Goal: Task Accomplishment & Management: Manage account settings

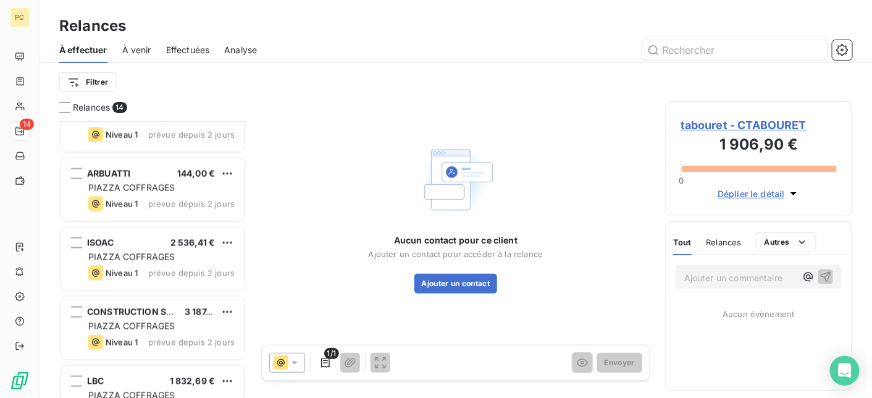
scroll to position [692, 0]
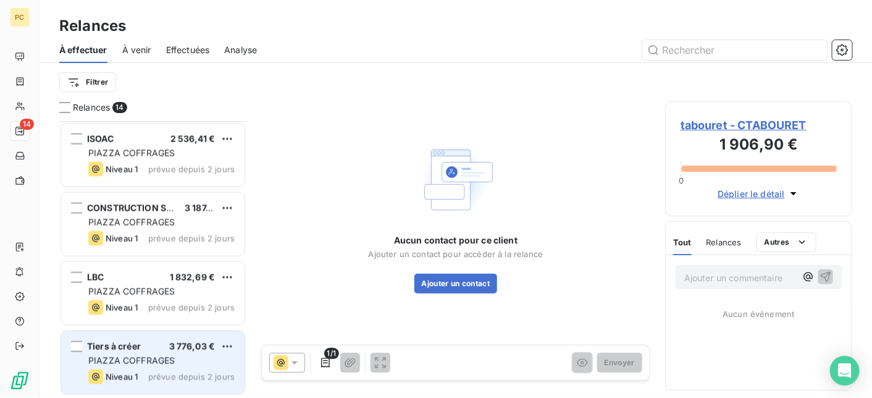
click at [180, 358] on div "PIAZZA COFFRAGES" at bounding box center [161, 361] width 146 height 12
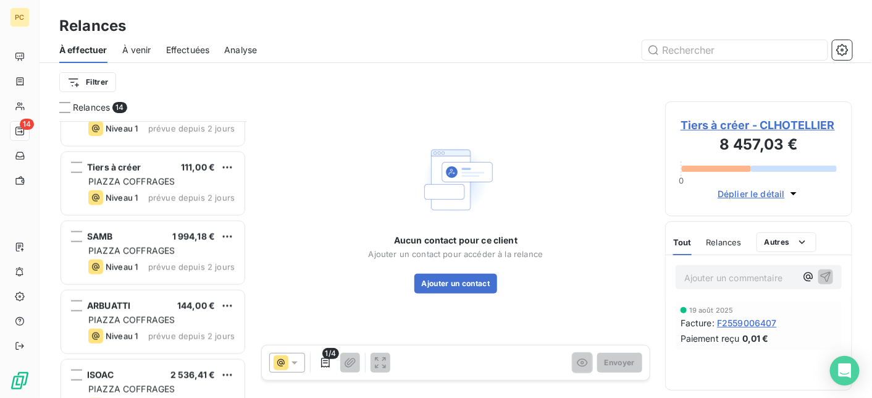
scroll to position [445, 0]
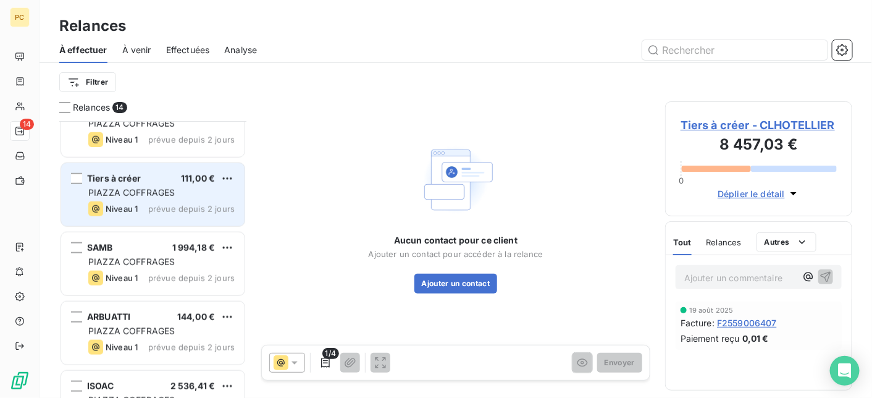
click at [189, 202] on div "Niveau 1 prévue depuis 2 jours" at bounding box center [161, 208] width 146 height 15
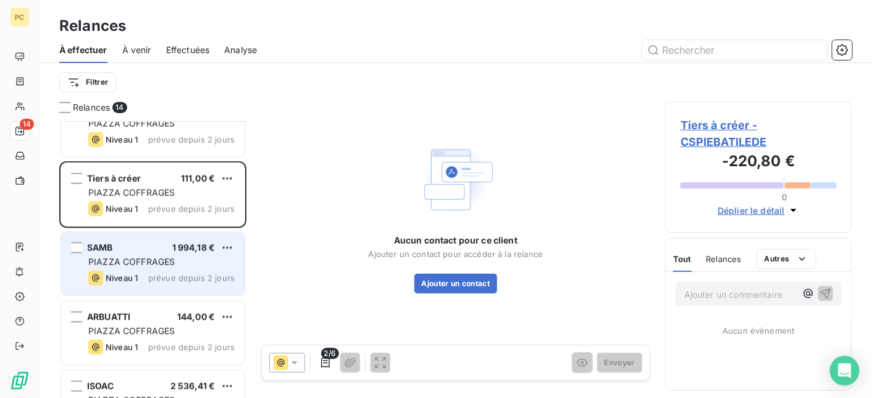
click at [182, 260] on div "PIAZZA COFFRAGES" at bounding box center [161, 262] width 146 height 12
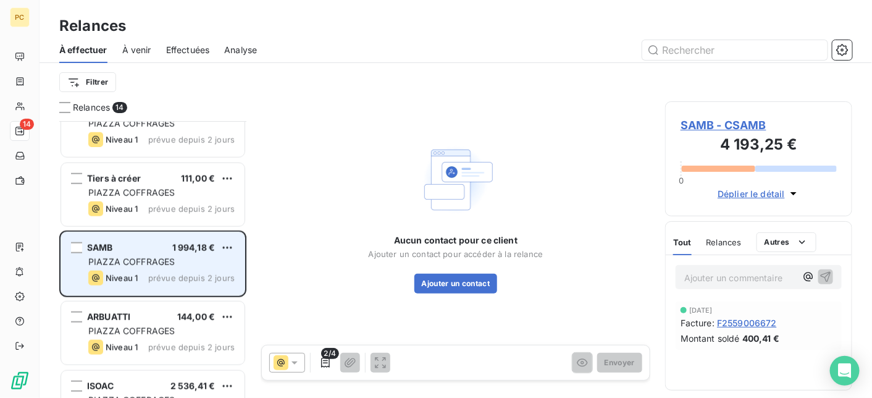
click at [161, 262] on span "PIAZZA COFFRAGES" at bounding box center [131, 261] width 86 height 11
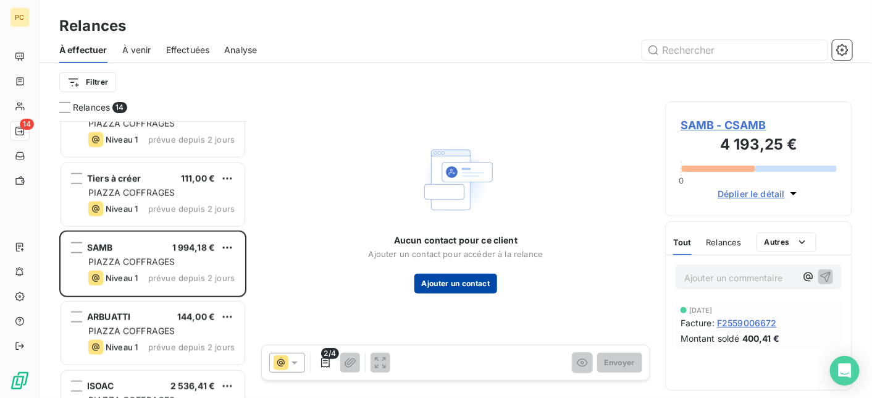
click at [471, 288] on button "Ajouter un contact" at bounding box center [456, 284] width 83 height 20
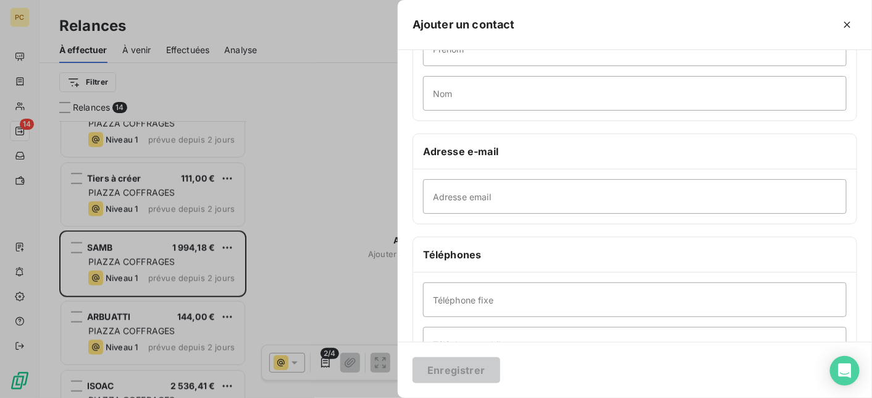
scroll to position [247, 0]
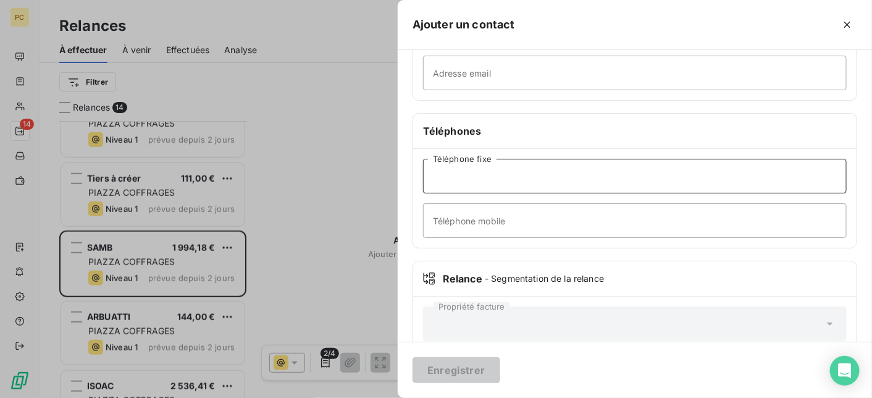
click at [468, 177] on input "Téléphone fixe" at bounding box center [635, 176] width 424 height 35
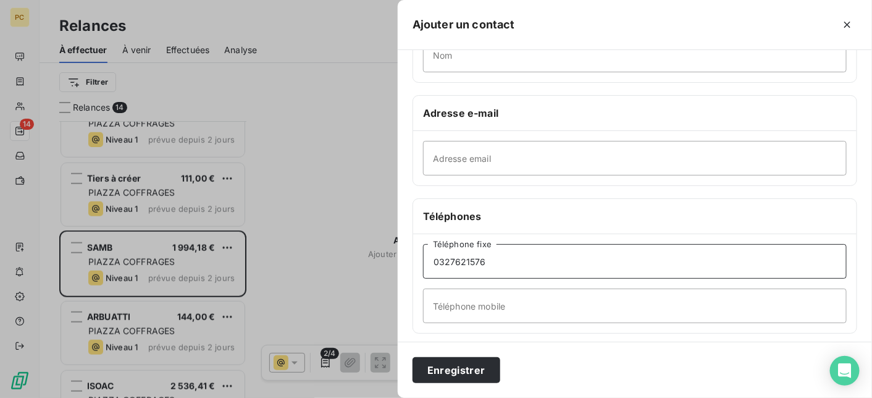
scroll to position [145, 0]
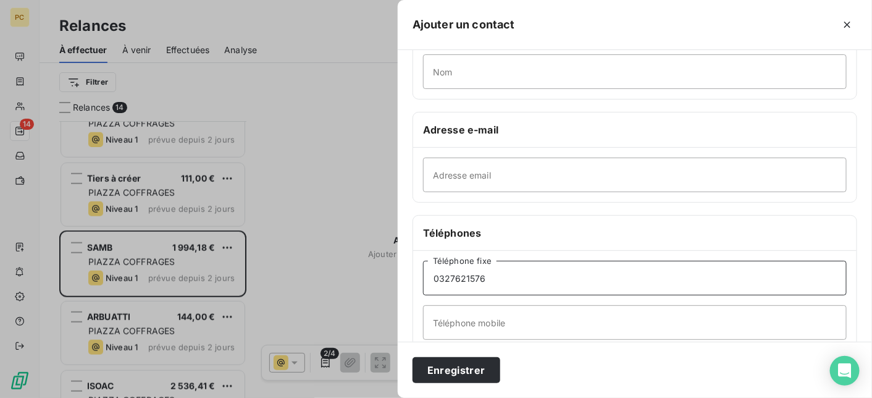
type input "0327621576"
click at [458, 169] on input "Adresse email" at bounding box center [635, 175] width 424 height 35
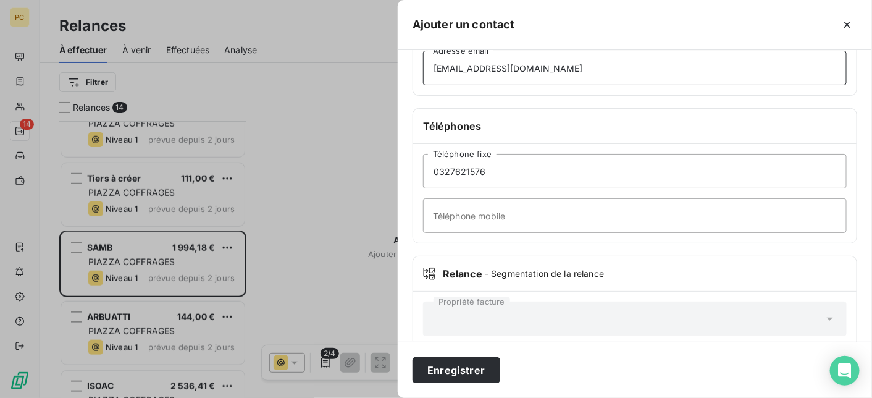
scroll to position [269, 0]
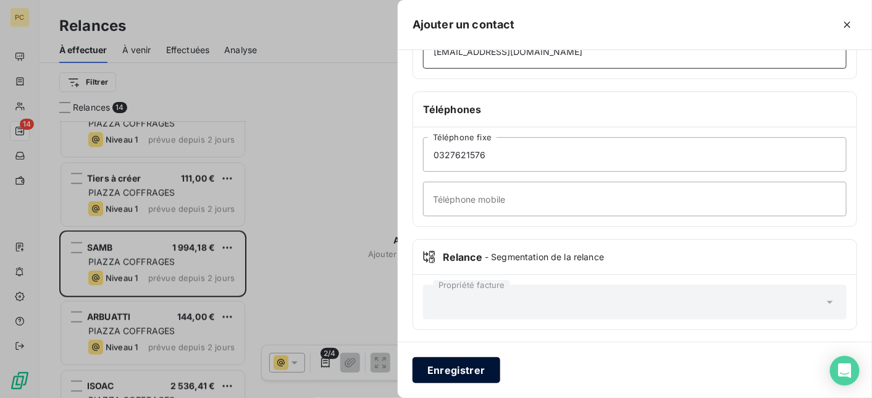
type input "[EMAIL_ADDRESS][DOMAIN_NAME]"
click at [461, 373] on button "Enregistrer" at bounding box center [457, 370] width 88 height 26
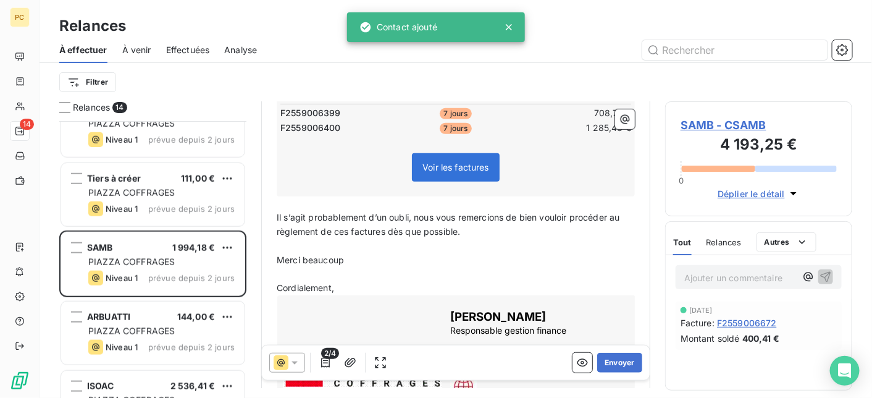
scroll to position [247, 0]
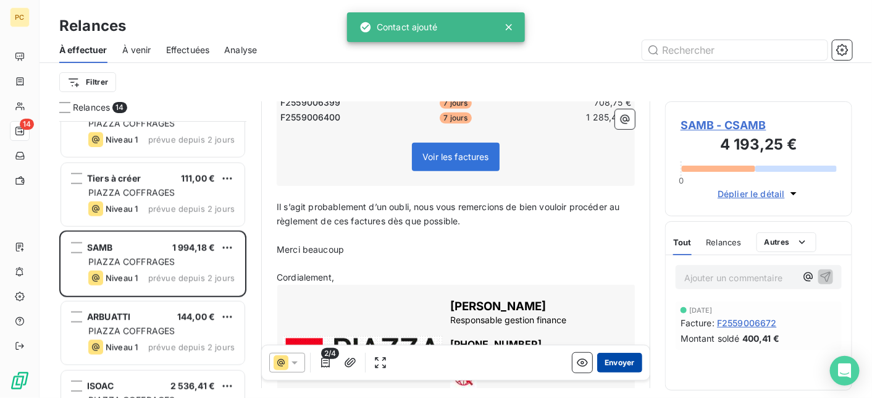
click at [620, 363] on button "Envoyer" at bounding box center [619, 363] width 45 height 20
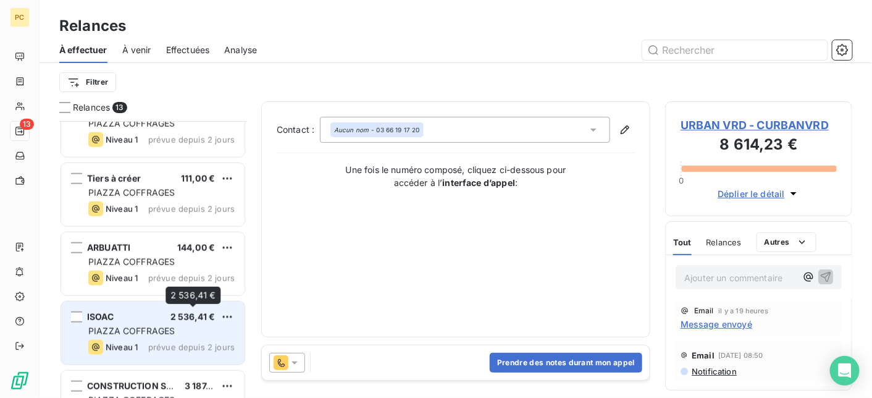
click at [183, 321] on div "2 536,41 €" at bounding box center [193, 317] width 45 height 12
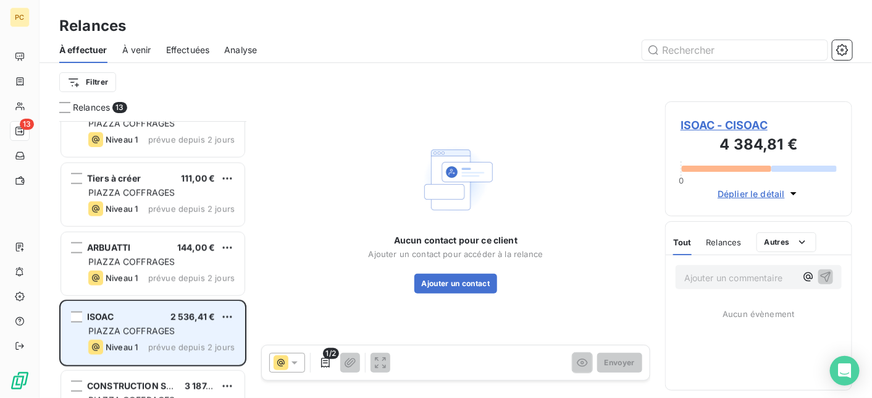
drag, startPoint x: 162, startPoint y: 324, endPoint x: 179, endPoint y: 323, distance: 16.7
click at [163, 322] on div "ISOAC 2 536,41 € PIAZZA COFFRAGES Niveau 1 prévue depuis 2 jours" at bounding box center [152, 332] width 183 height 63
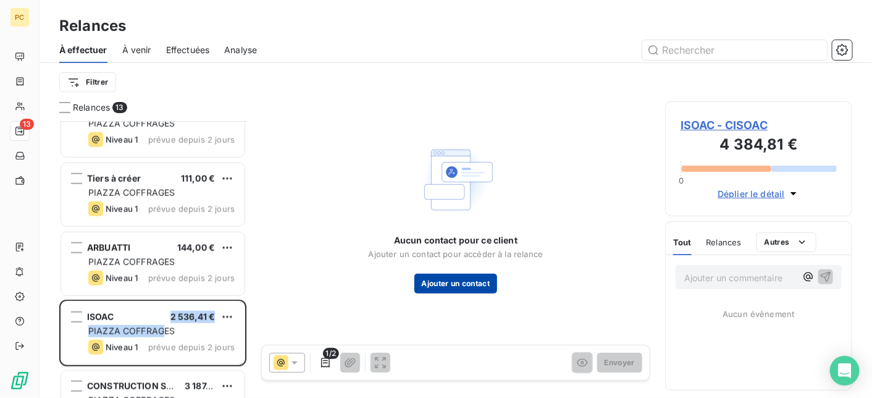
click at [449, 280] on button "Ajouter un contact" at bounding box center [456, 284] width 83 height 20
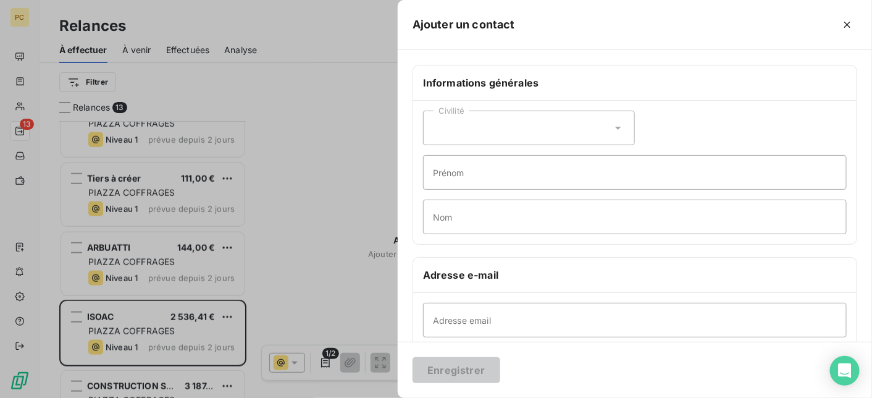
scroll to position [124, 0]
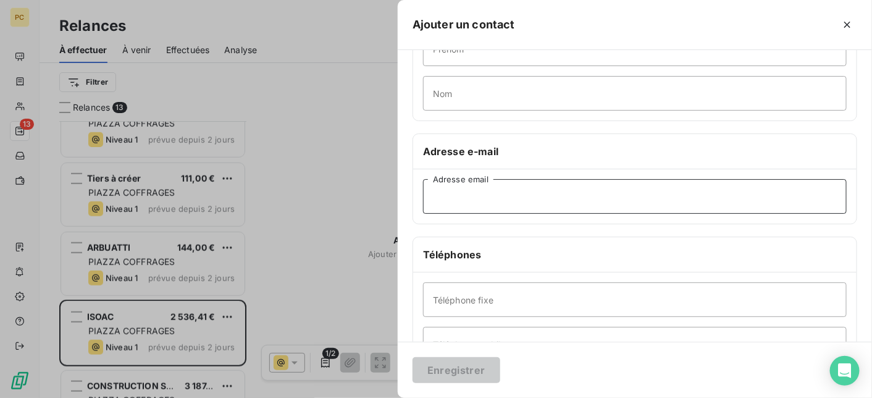
paste input "[EMAIL_ADDRESS][DOMAIN_NAME]"
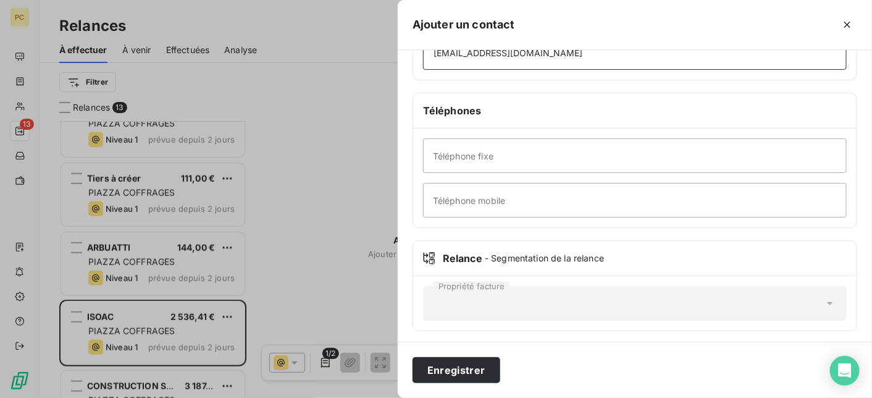
scroll to position [269, 0]
type input "[EMAIL_ADDRESS][DOMAIN_NAME]"
click at [473, 374] on button "Enregistrer" at bounding box center [457, 370] width 88 height 26
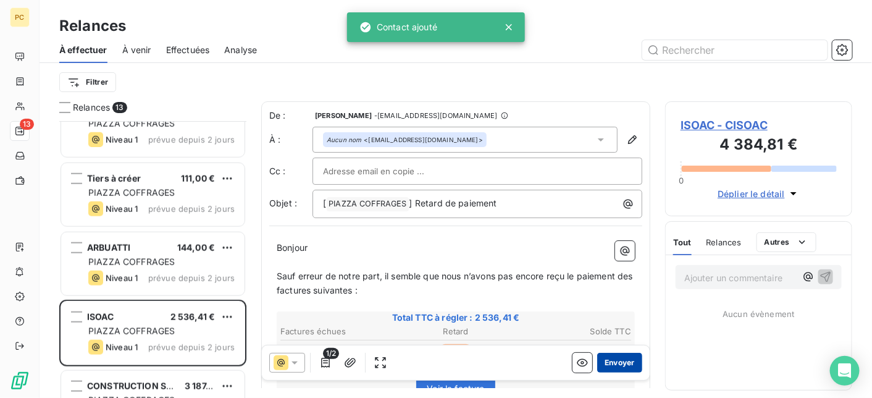
click at [618, 363] on button "Envoyer" at bounding box center [619, 363] width 45 height 20
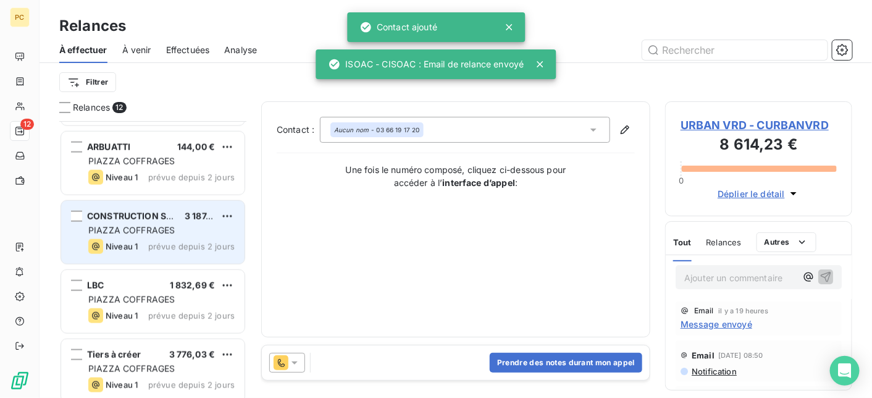
scroll to position [554, 0]
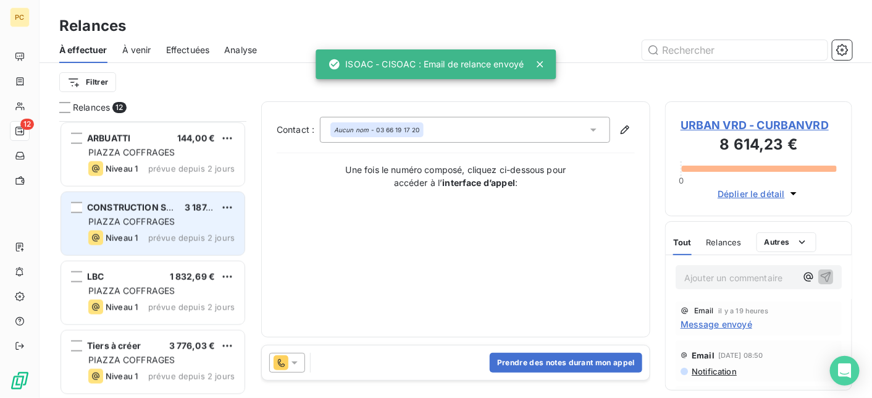
click at [152, 221] on span "PIAZZA COFFRAGES" at bounding box center [131, 221] width 86 height 11
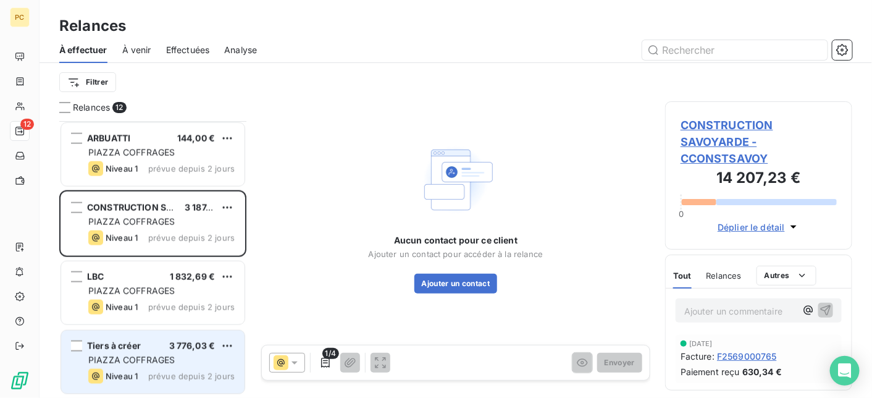
click at [193, 355] on div "PIAZZA COFFRAGES" at bounding box center [161, 360] width 146 height 12
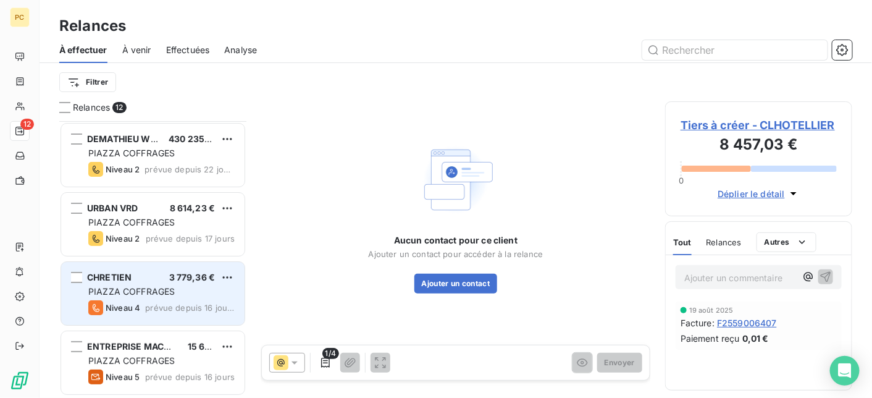
scroll to position [247, 0]
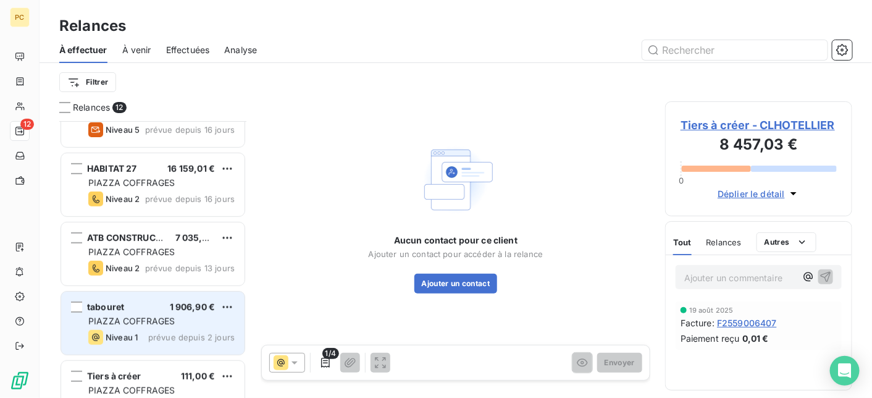
click at [173, 322] on span "PIAZZA COFFRAGES" at bounding box center [131, 321] width 86 height 11
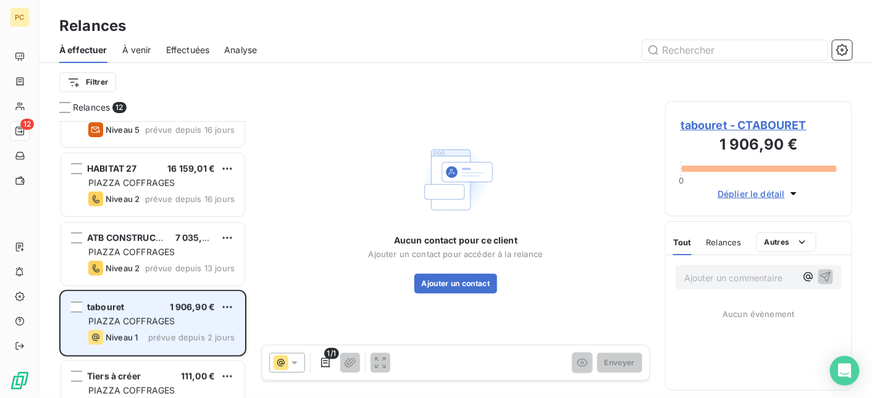
click at [217, 334] on span "prévue depuis 2 jours" at bounding box center [191, 337] width 86 height 10
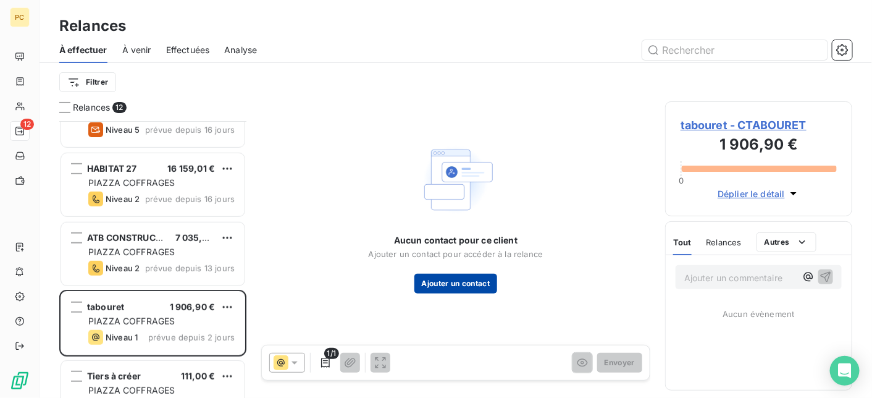
click at [461, 282] on button "Ajouter un contact" at bounding box center [456, 284] width 83 height 20
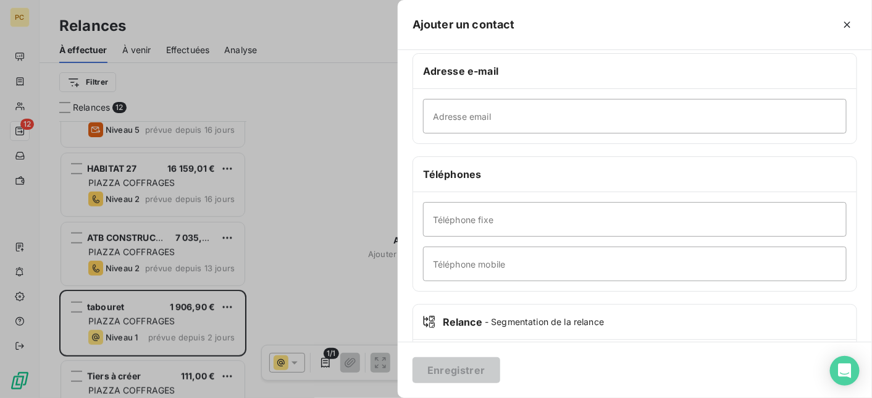
scroll to position [247, 0]
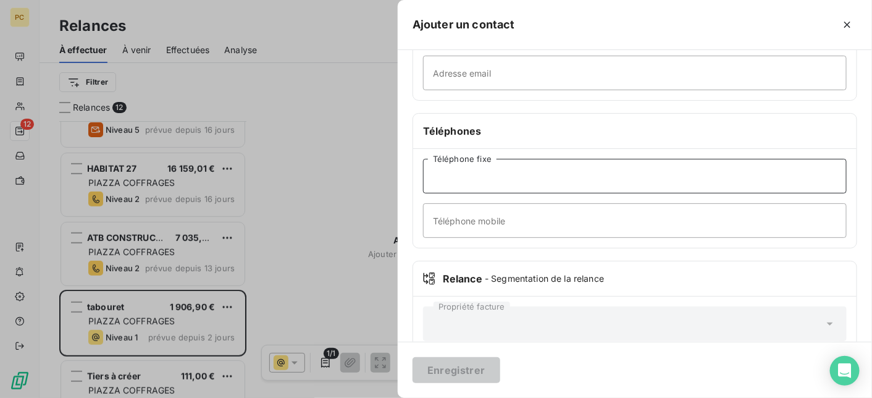
click at [454, 177] on input "Téléphone fixe" at bounding box center [635, 176] width 424 height 35
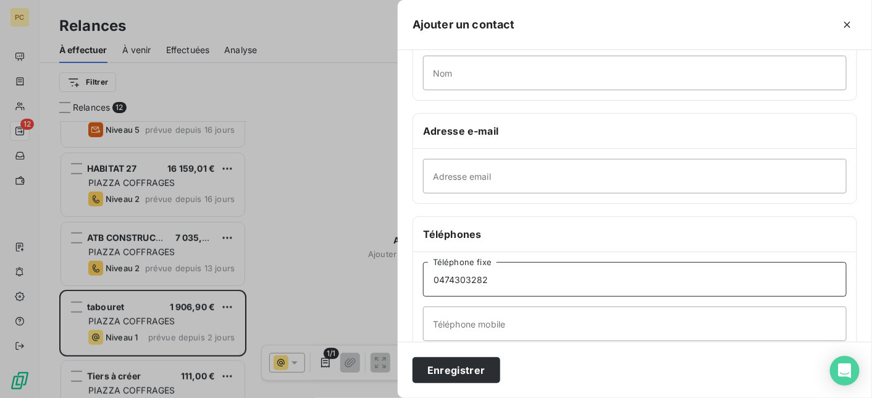
scroll to position [22, 0]
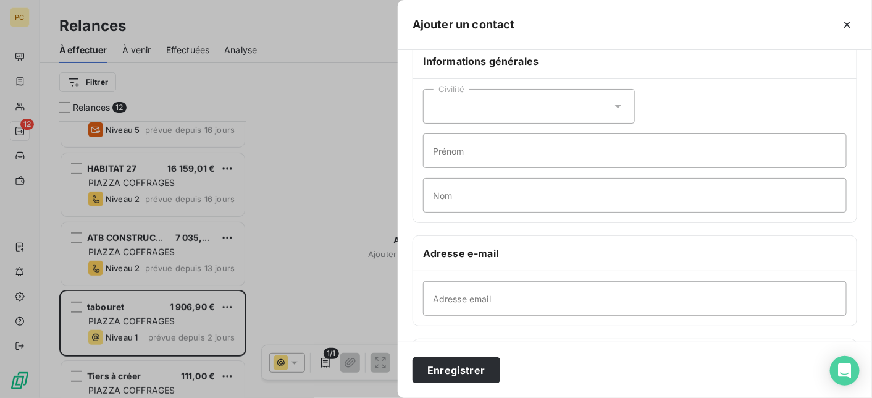
type input "0474303282"
click at [437, 294] on input "Adresse email" at bounding box center [635, 298] width 424 height 35
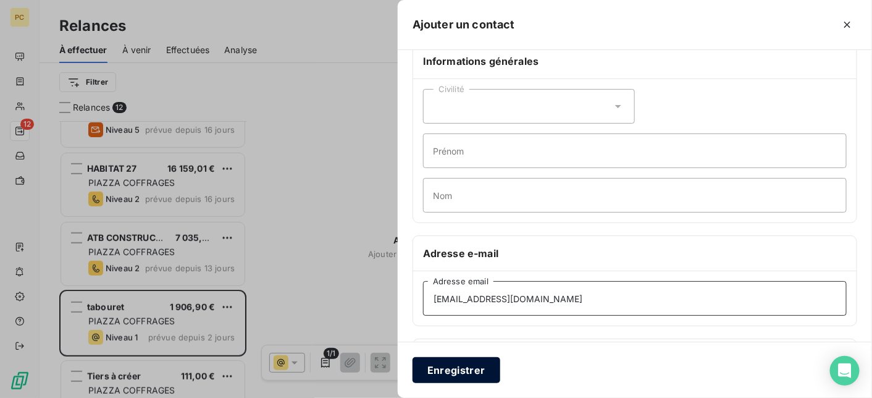
type input "[EMAIL_ADDRESS][DOMAIN_NAME]"
click at [461, 373] on button "Enregistrer" at bounding box center [457, 370] width 88 height 26
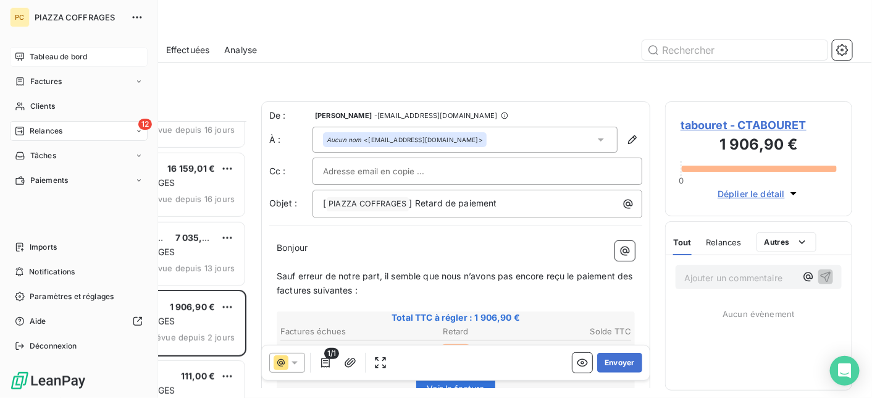
click at [50, 56] on span "Tableau de bord" at bounding box center [58, 56] width 57 height 11
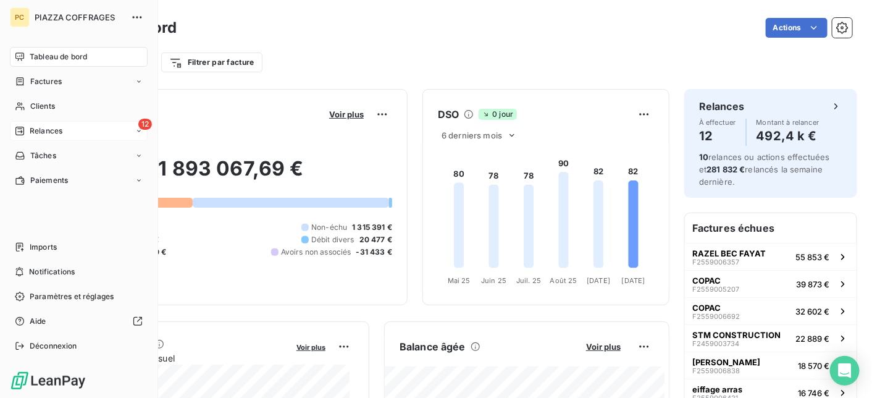
click at [34, 133] on span "Relances" at bounding box center [46, 130] width 33 height 11
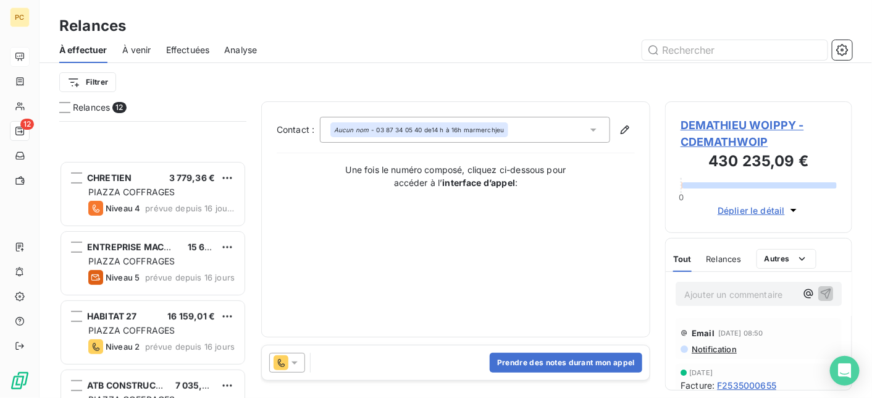
scroll to position [247, 0]
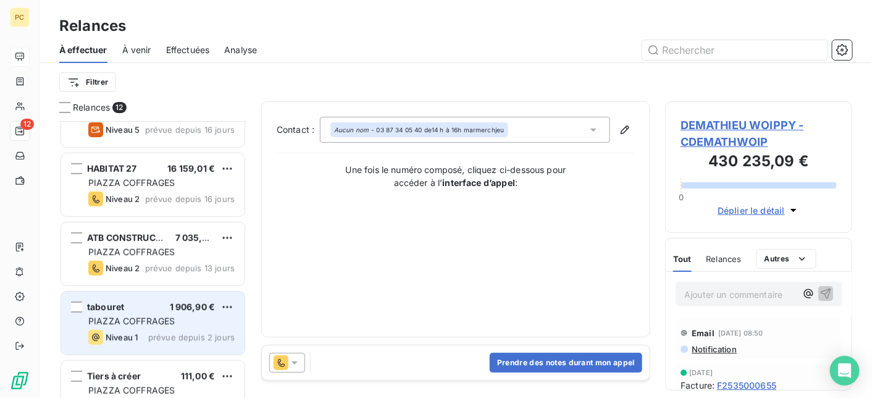
click at [186, 324] on div "PIAZZA COFFRAGES" at bounding box center [161, 321] width 146 height 12
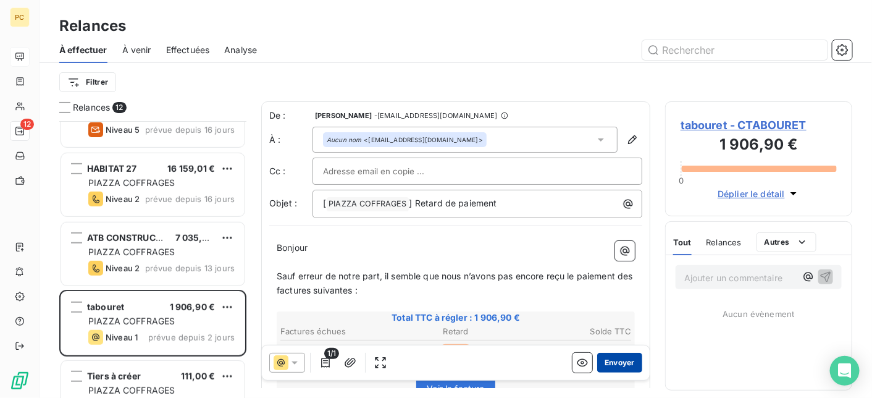
click at [623, 363] on button "Envoyer" at bounding box center [619, 363] width 45 height 20
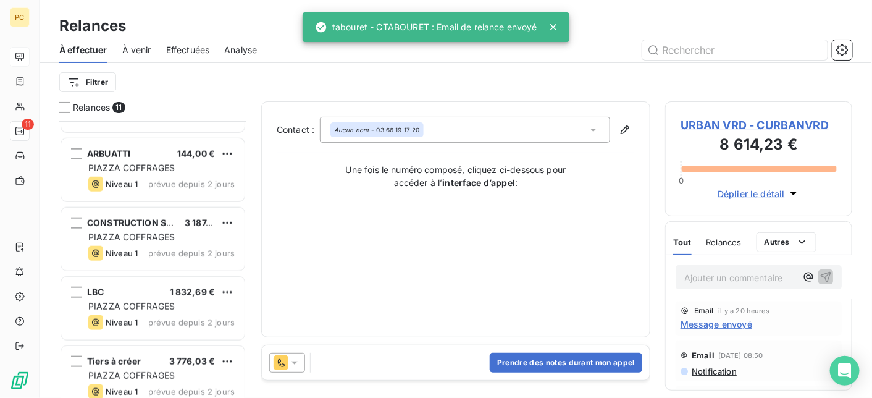
scroll to position [485, 0]
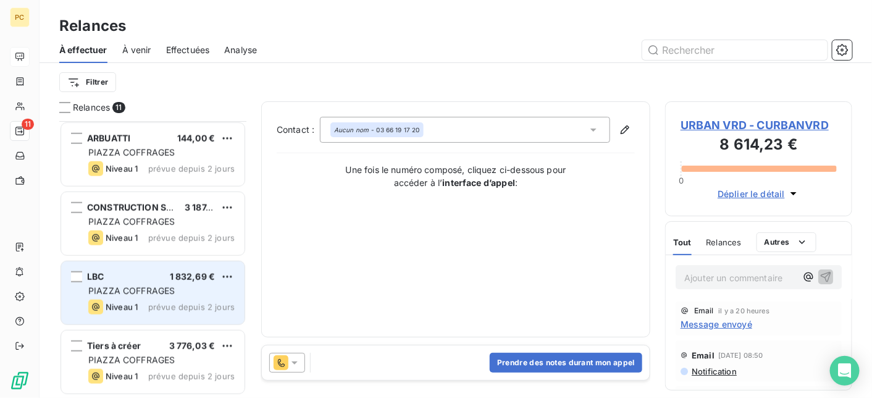
click at [164, 304] on span "prévue depuis 2 jours" at bounding box center [191, 307] width 86 height 10
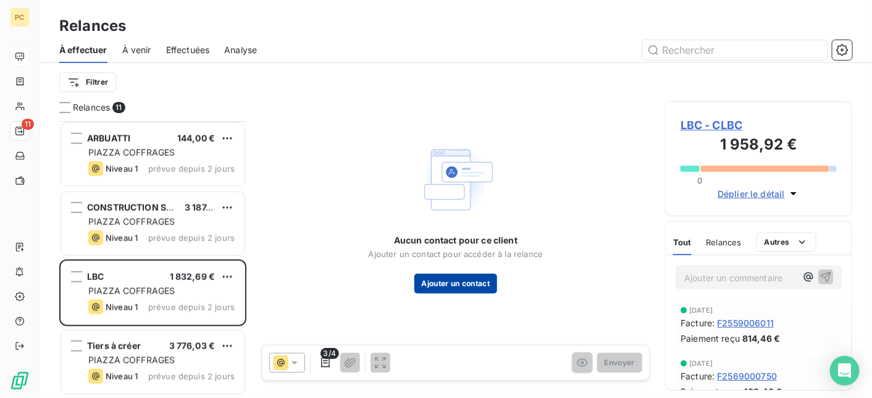
click at [463, 282] on button "Ajouter un contact" at bounding box center [456, 284] width 83 height 20
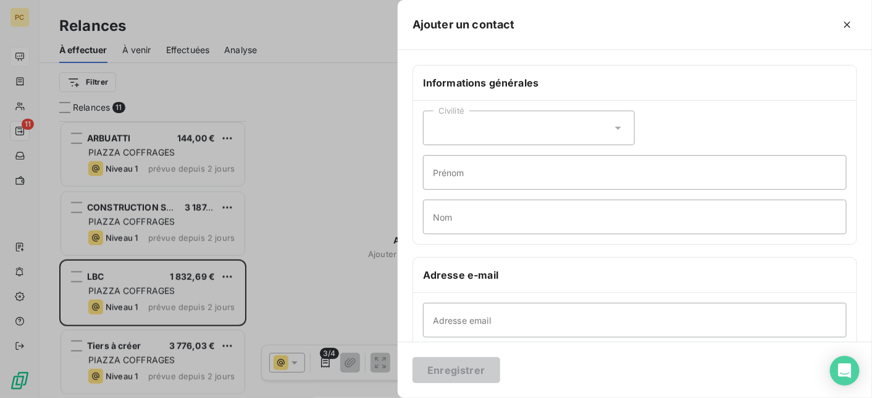
scroll to position [124, 0]
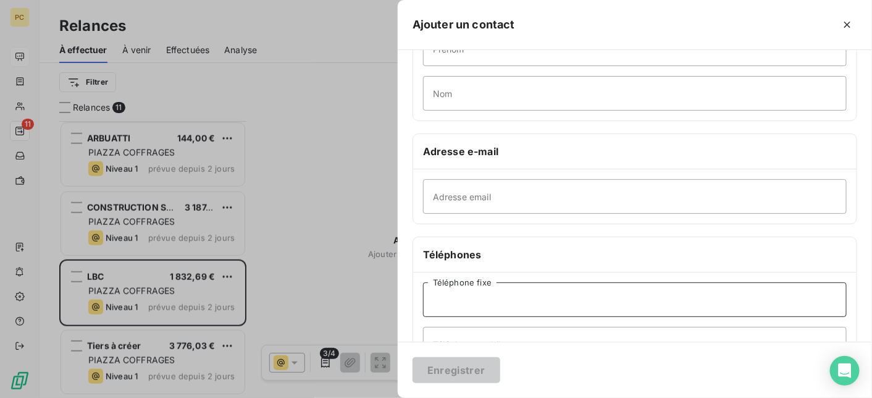
click at [440, 299] on input "Téléphone fixe" at bounding box center [635, 299] width 424 height 35
click at [441, 297] on input "0160101919" at bounding box center [635, 299] width 424 height 35
click at [456, 297] on input "01 60101919" at bounding box center [635, 299] width 424 height 35
click at [465, 297] on input "01 60 101919" at bounding box center [635, 299] width 424 height 35
click at [479, 297] on input "01 60 10 1919" at bounding box center [635, 299] width 424 height 35
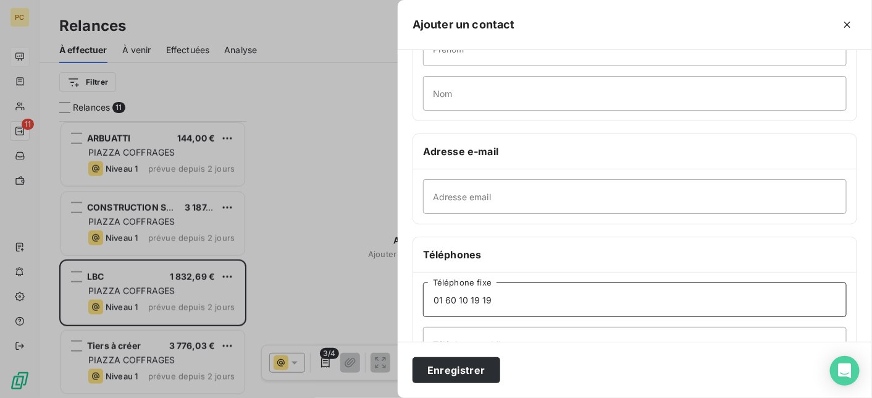
type input "01 60 10 19 19"
click at [457, 192] on input "Adresse email" at bounding box center [635, 196] width 424 height 35
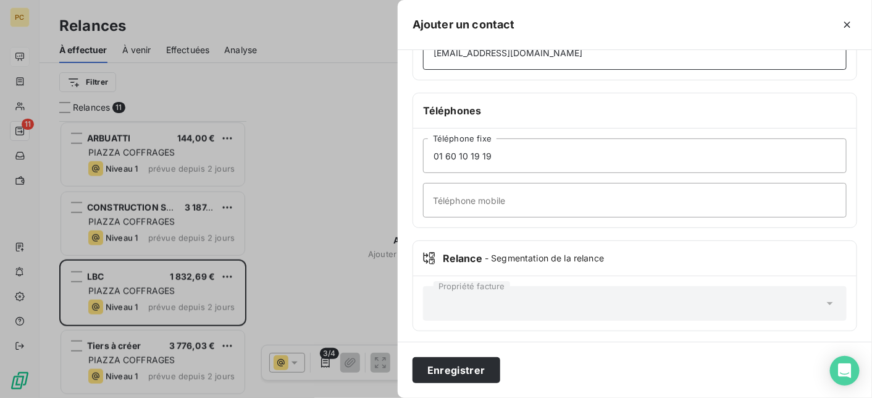
scroll to position [269, 0]
type input "[EMAIL_ADDRESS][DOMAIN_NAME]"
click at [463, 376] on button "Enregistrer" at bounding box center [457, 370] width 88 height 26
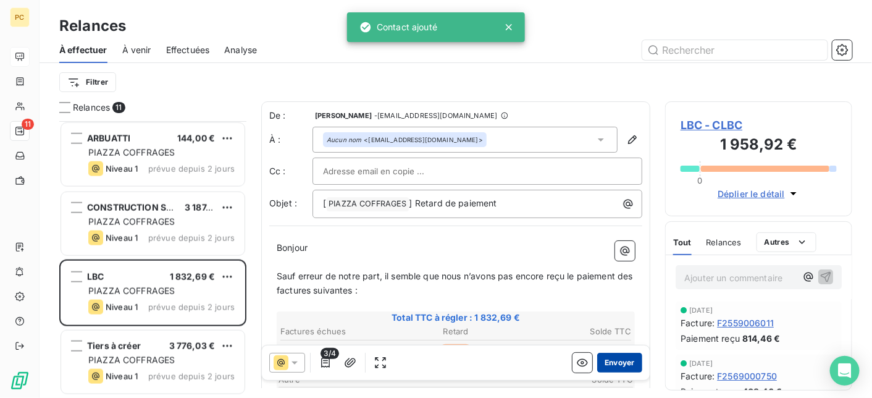
click at [619, 361] on button "Envoyer" at bounding box center [619, 363] width 45 height 20
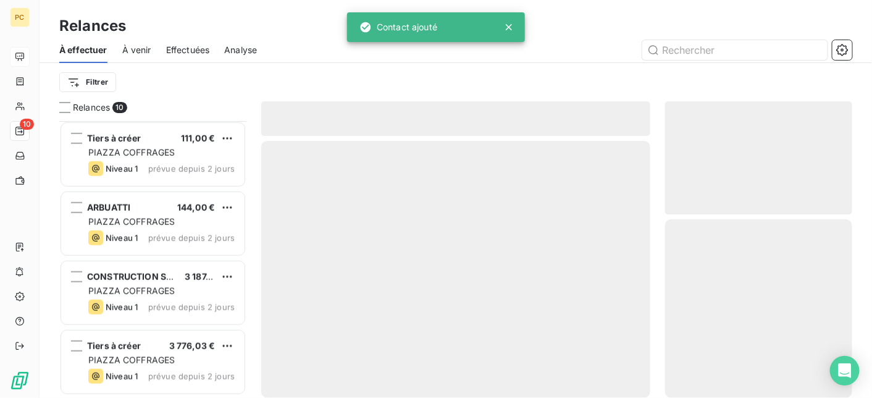
scroll to position [415, 0]
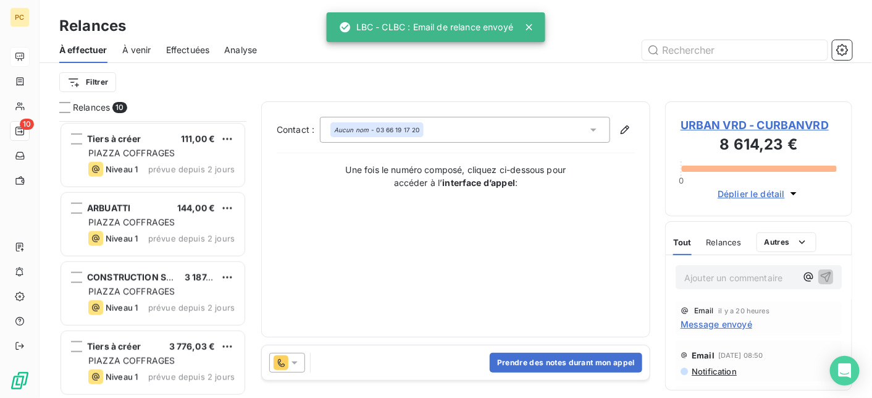
scroll to position [415, 0]
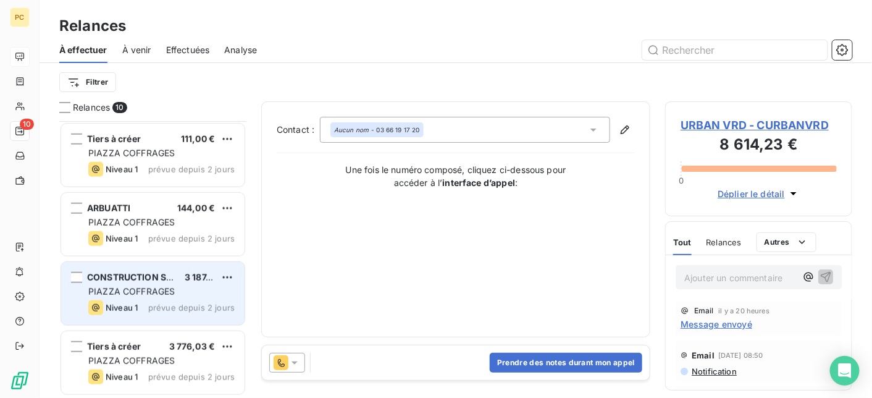
click at [188, 295] on div "PIAZZA COFFRAGES" at bounding box center [161, 291] width 146 height 12
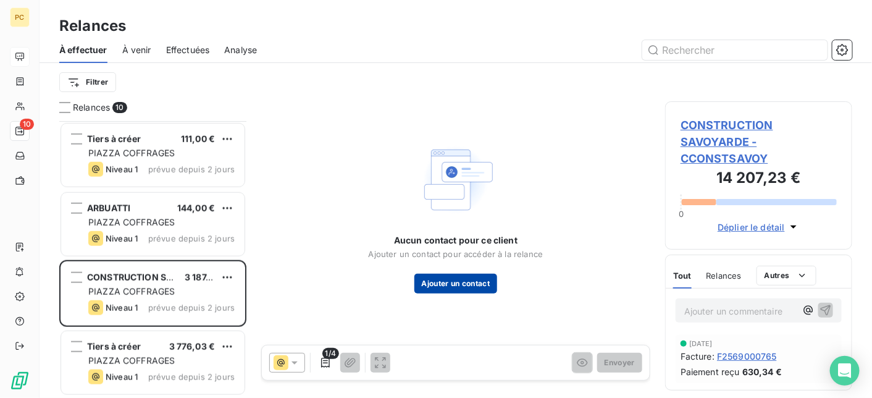
click at [463, 288] on button "Ajouter un contact" at bounding box center [456, 284] width 83 height 20
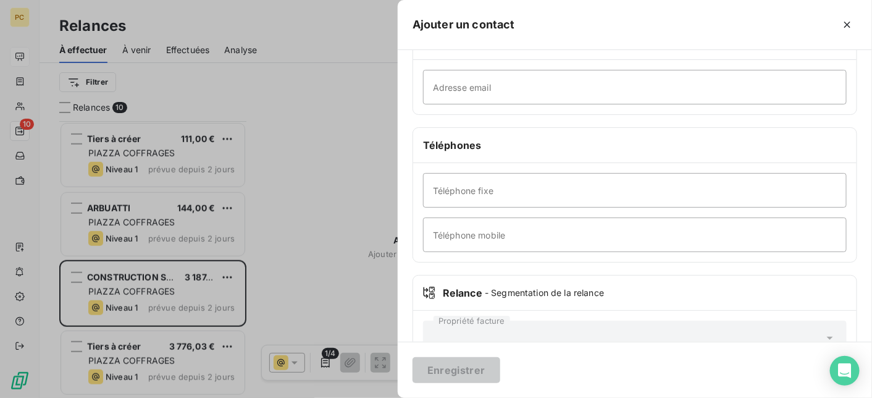
scroll to position [247, 0]
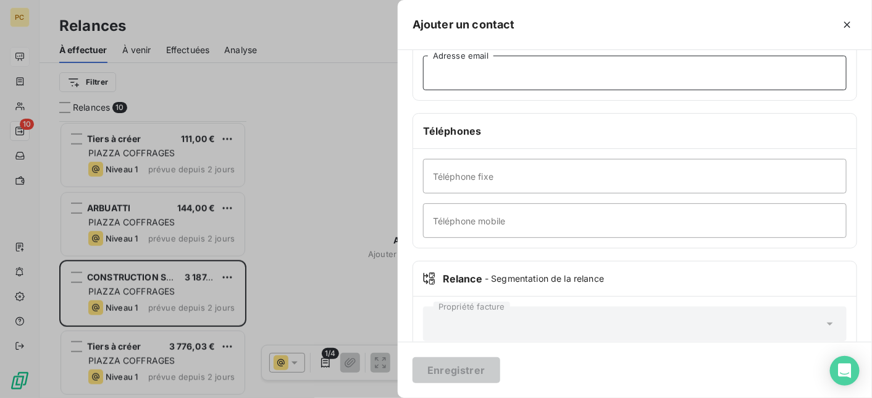
click at [456, 70] on input "Adresse email" at bounding box center [635, 73] width 424 height 35
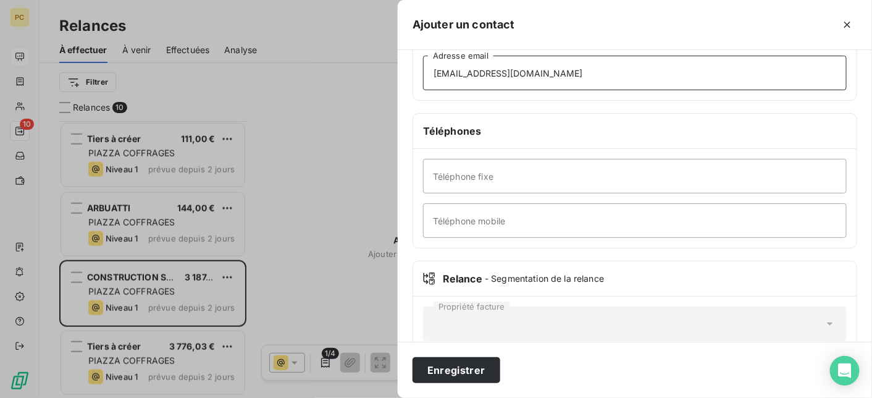
type input "[EMAIL_ADDRESS][DOMAIN_NAME]"
click at [460, 179] on input "Téléphone fixe" at bounding box center [635, 176] width 424 height 35
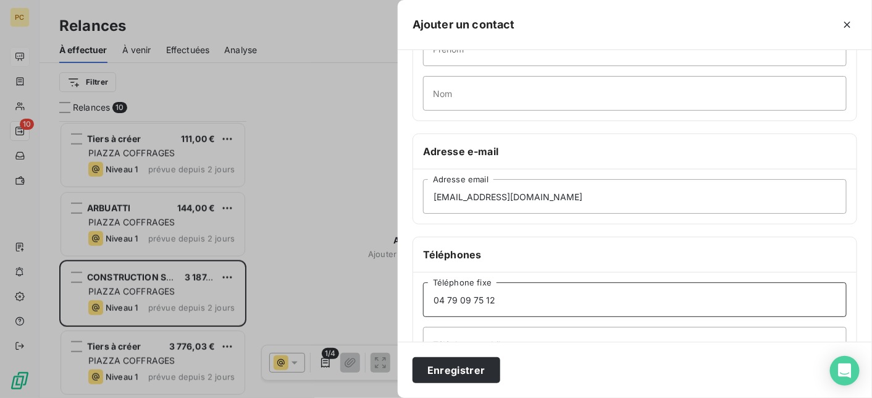
scroll to position [0, 0]
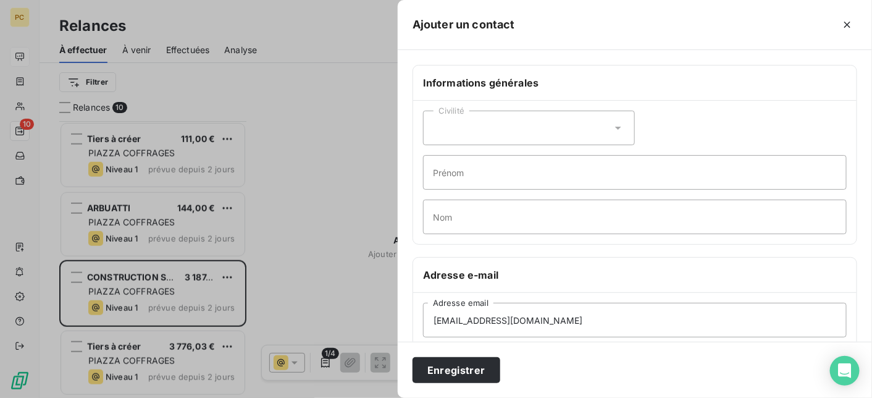
type input "04 79 09 75 12"
click at [449, 175] on input "Prénom" at bounding box center [635, 172] width 424 height 35
type input "m"
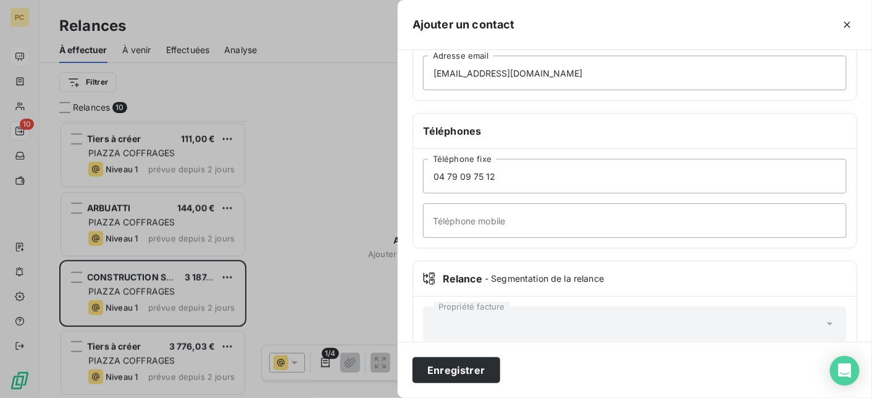
scroll to position [269, 0]
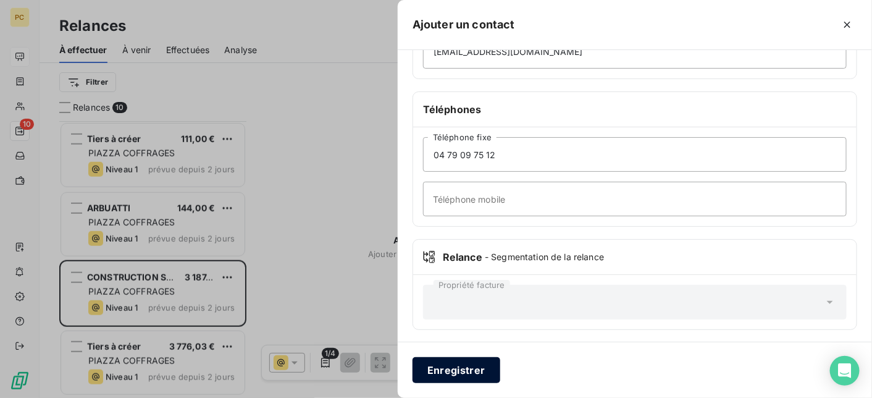
type input "[PERSON_NAME]"
click at [474, 374] on button "Enregistrer" at bounding box center [457, 370] width 88 height 26
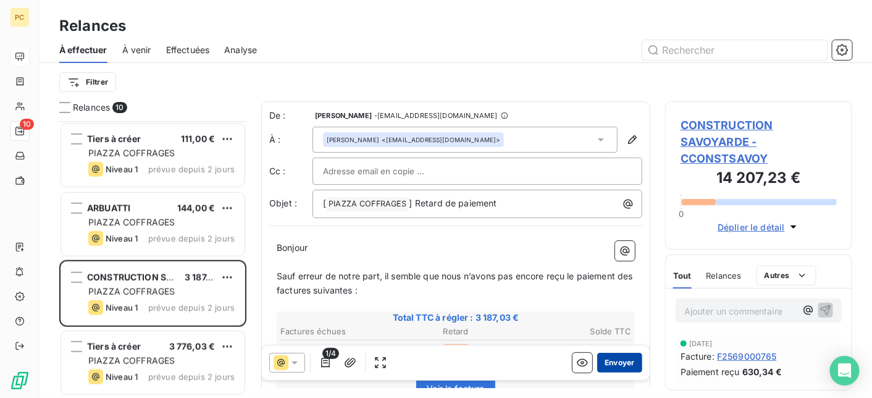
click at [612, 366] on button "Envoyer" at bounding box center [619, 363] width 45 height 20
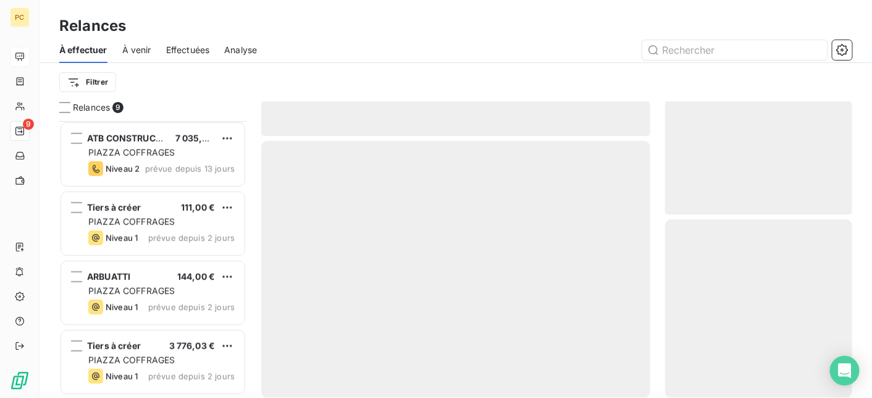
scroll to position [346, 0]
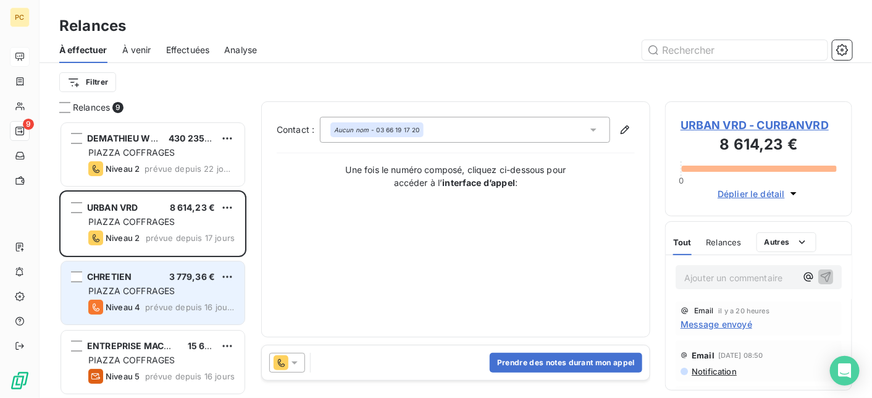
click at [148, 292] on span "PIAZZA COFFRAGES" at bounding box center [131, 290] width 86 height 11
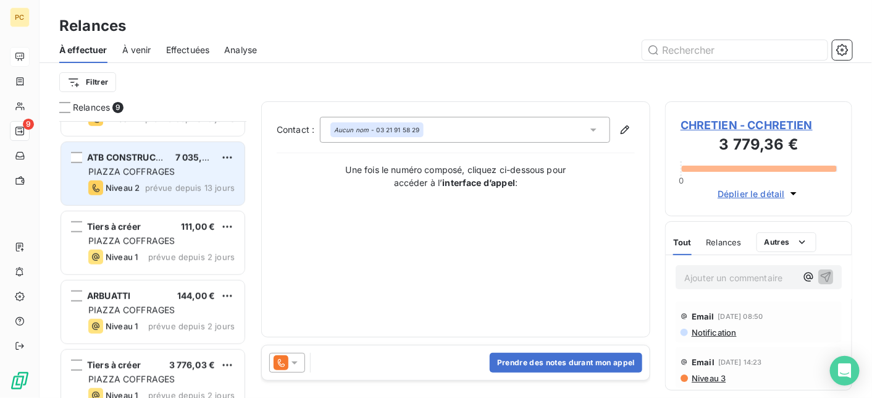
scroll to position [347, 0]
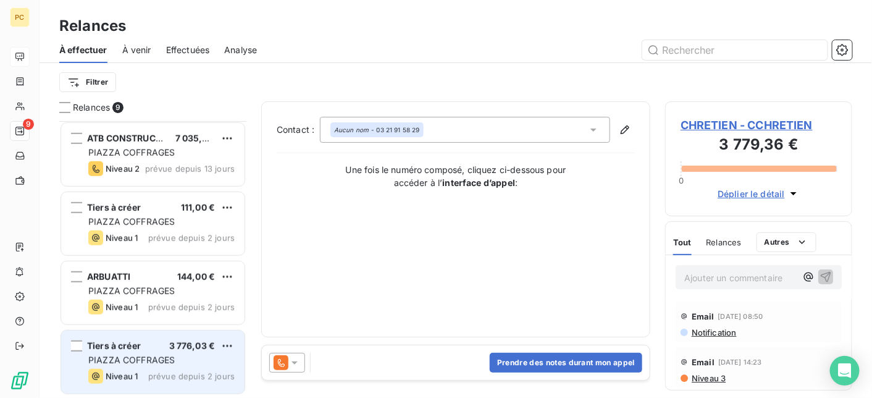
click at [163, 366] on div "PIAZZA COFFRAGES" at bounding box center [161, 360] width 146 height 12
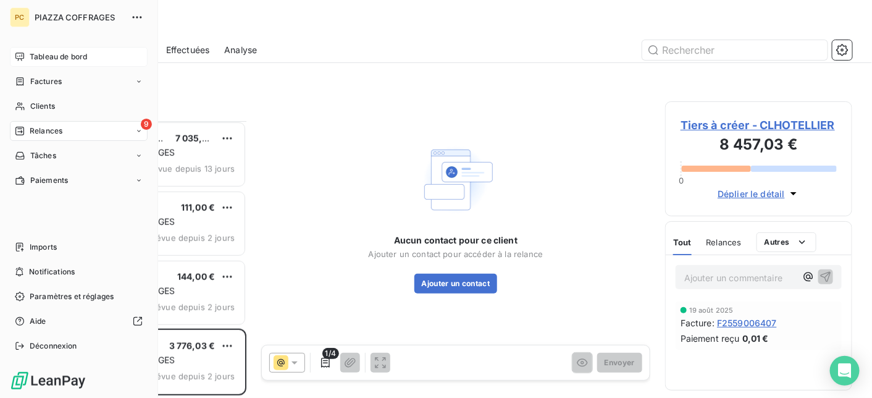
click at [78, 54] on span "Tableau de bord" at bounding box center [58, 56] width 57 height 11
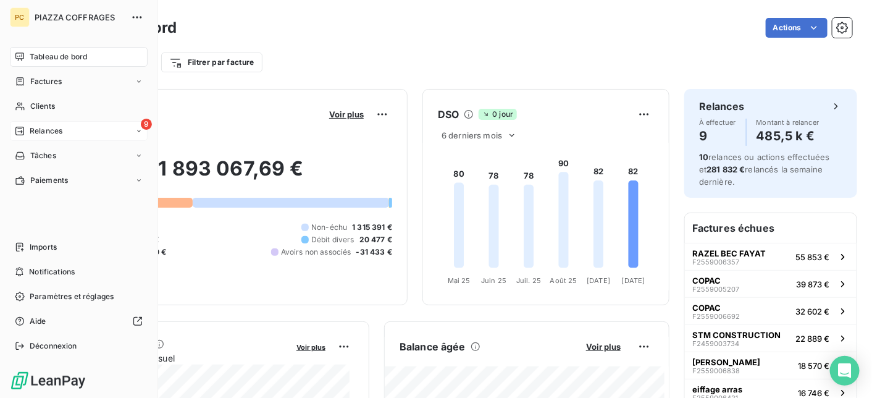
click at [32, 133] on span "Relances" at bounding box center [46, 130] width 33 height 11
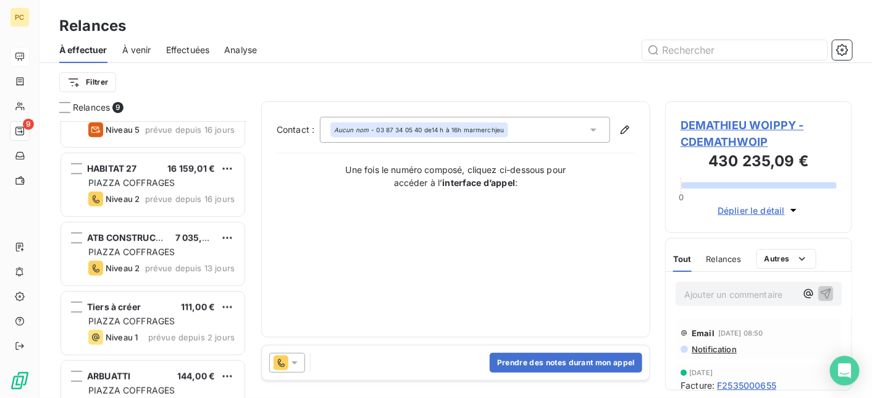
scroll to position [347, 0]
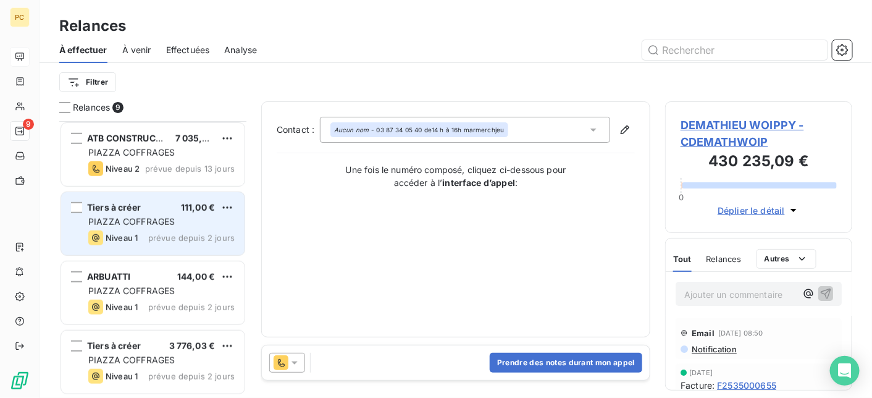
click at [170, 230] on div "Niveau 1 prévue depuis 2 jours" at bounding box center [161, 237] width 146 height 15
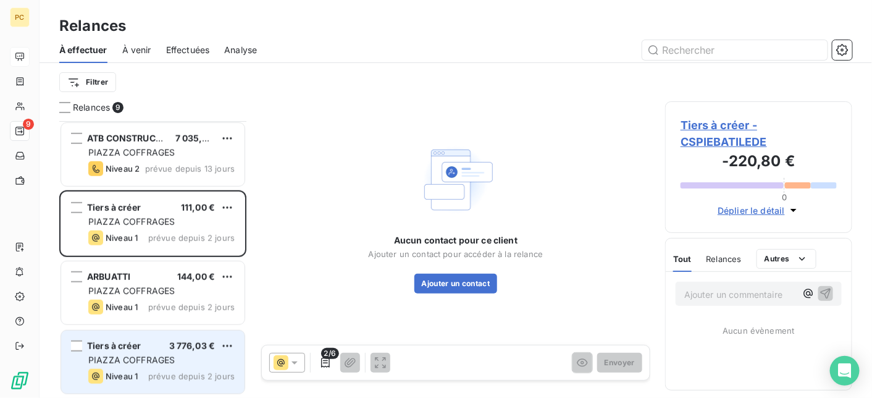
click at [188, 354] on div "PIAZZA COFFRAGES" at bounding box center [161, 360] width 146 height 12
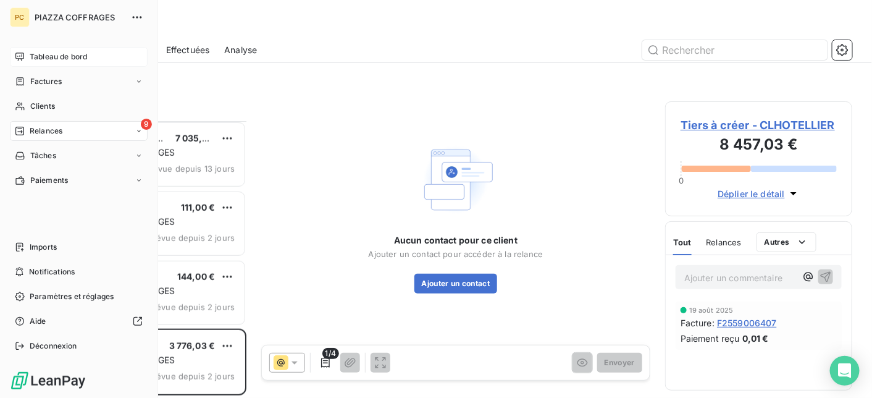
click at [52, 58] on span "Tableau de bord" at bounding box center [58, 56] width 57 height 11
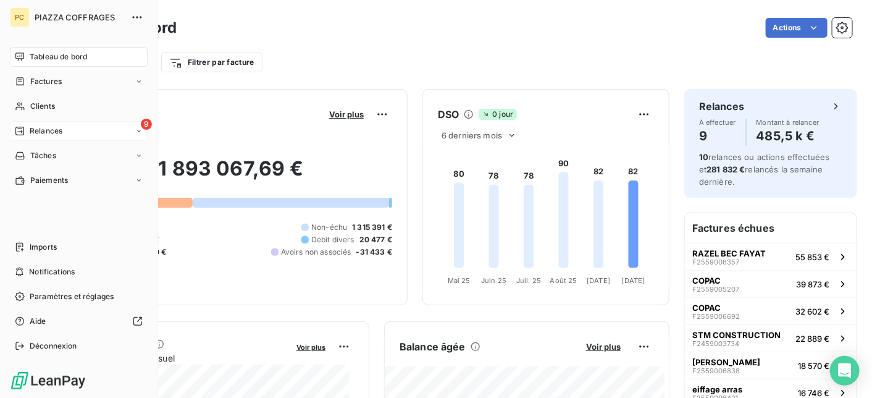
click at [44, 130] on span "Relances" at bounding box center [46, 130] width 33 height 11
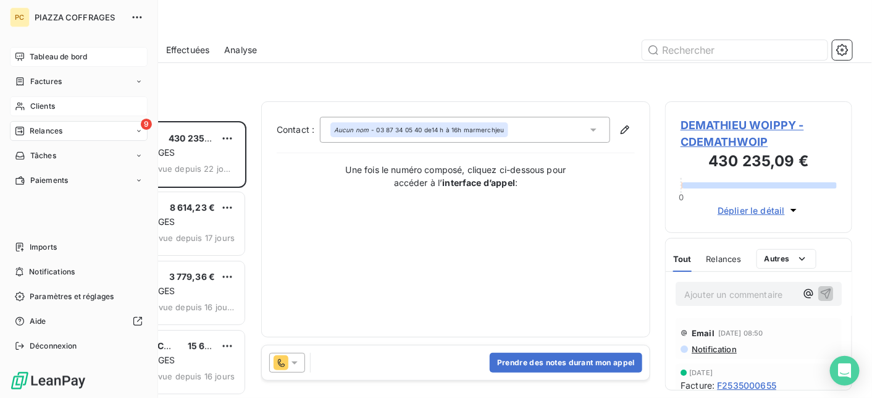
click at [39, 106] on span "Clients" at bounding box center [42, 106] width 25 height 11
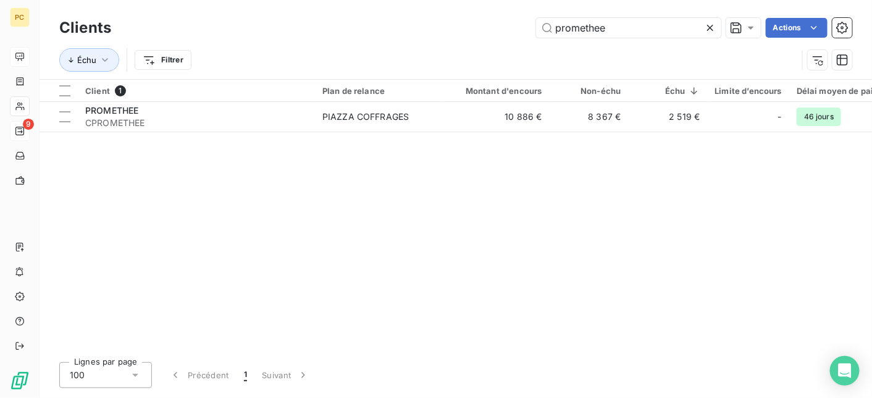
drag, startPoint x: 613, startPoint y: 34, endPoint x: 523, endPoint y: 34, distance: 89.6
click at [523, 34] on div "promethee Actions" at bounding box center [489, 28] width 726 height 20
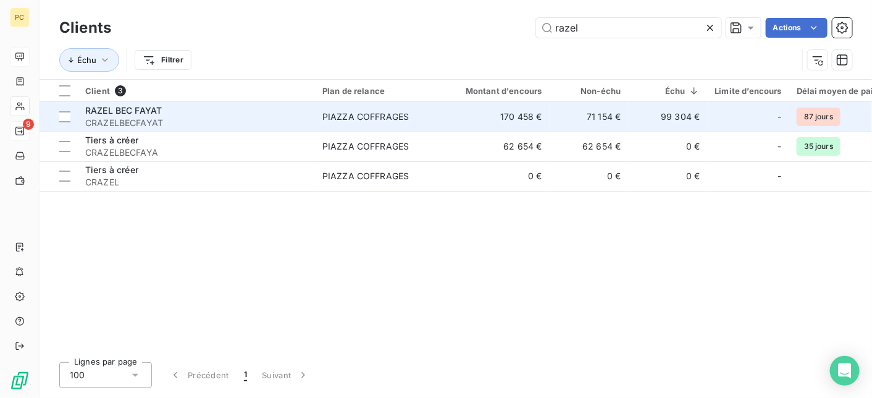
type input "razel"
click at [410, 118] on span "PIAZZA COFFRAGES" at bounding box center [379, 117] width 114 height 12
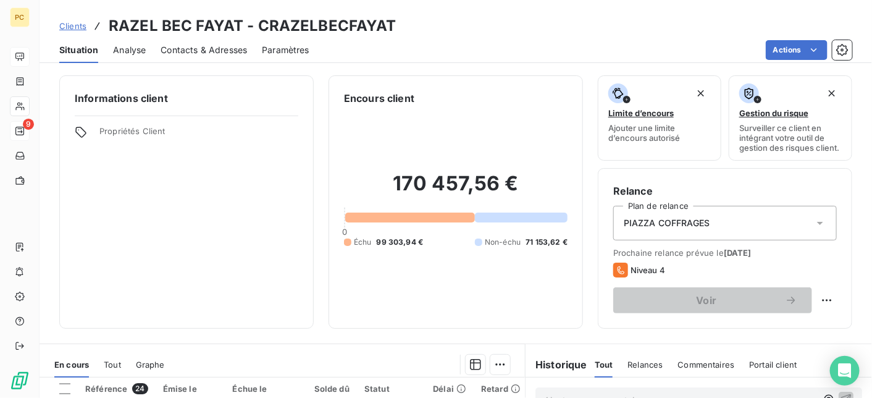
click at [206, 50] on span "Contacts & Adresses" at bounding box center [204, 50] width 86 height 12
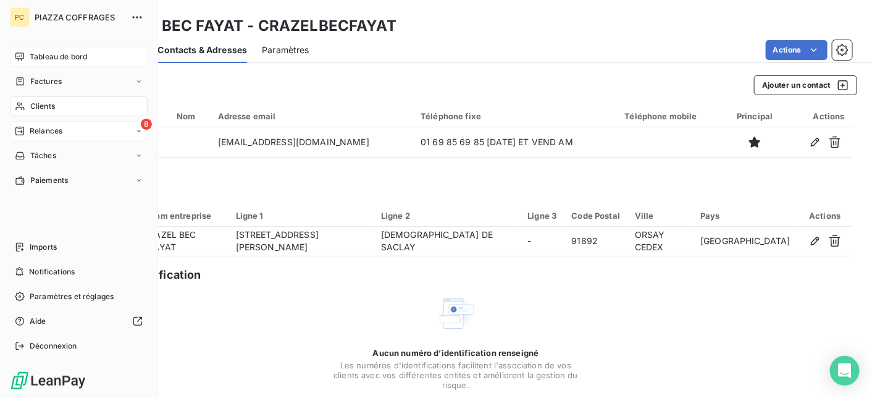
click at [43, 131] on span "Relances" at bounding box center [46, 130] width 33 height 11
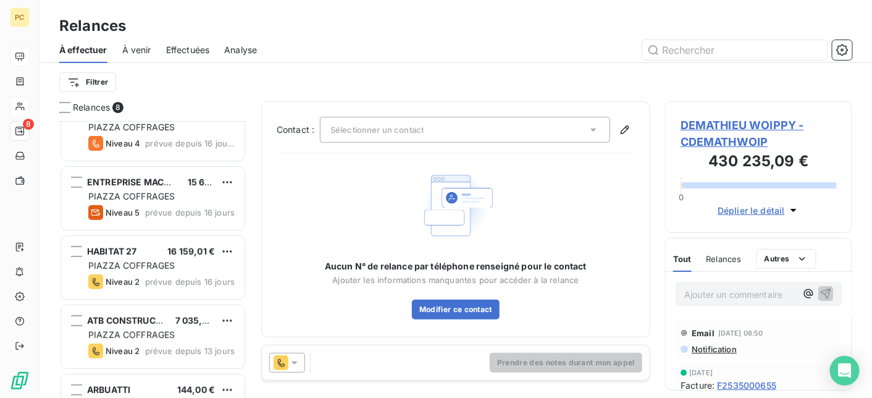
scroll to position [154, 0]
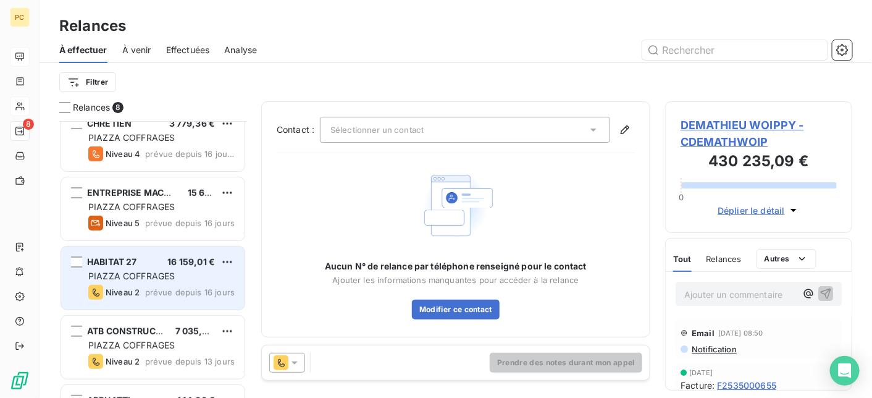
click at [208, 285] on div "Niveau 2 prévue depuis 16 jours" at bounding box center [161, 292] width 146 height 15
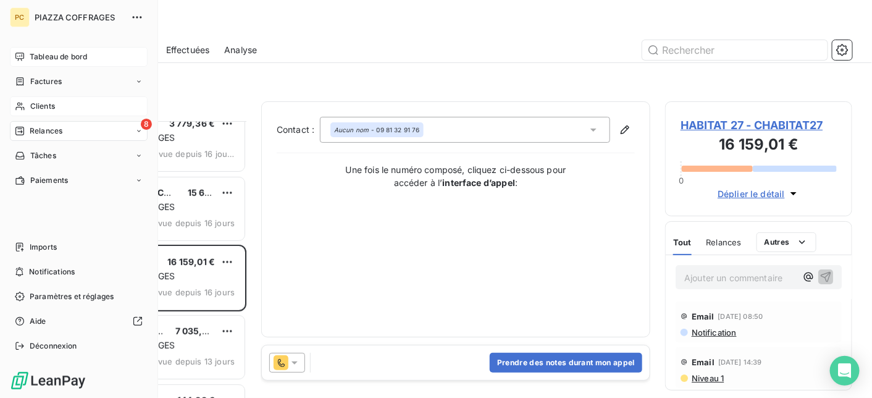
click at [80, 54] on span "Tableau de bord" at bounding box center [58, 56] width 57 height 11
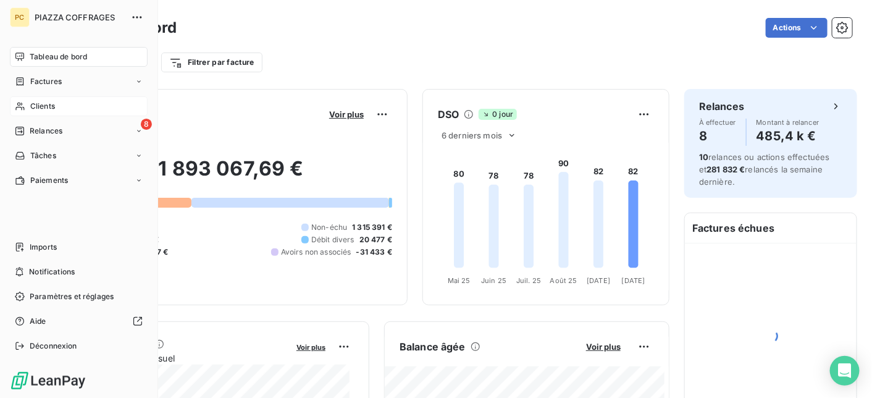
click at [49, 105] on span "Clients" at bounding box center [42, 106] width 25 height 11
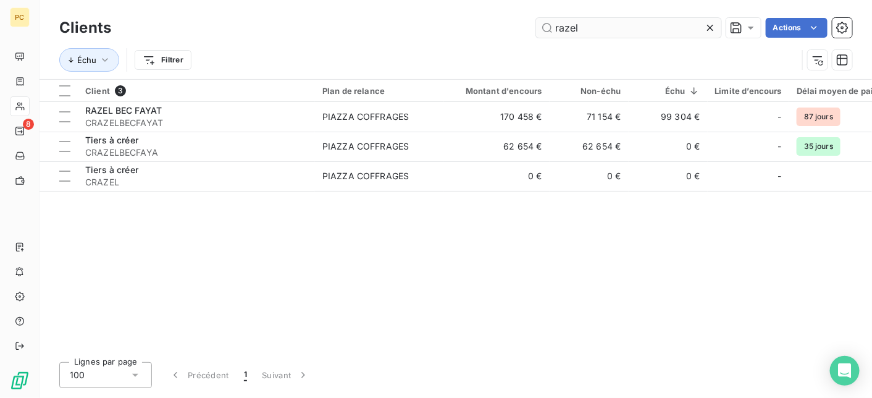
drag, startPoint x: 585, startPoint y: 28, endPoint x: 542, endPoint y: 32, distance: 43.4
click at [542, 32] on input "razel" at bounding box center [628, 28] width 185 height 20
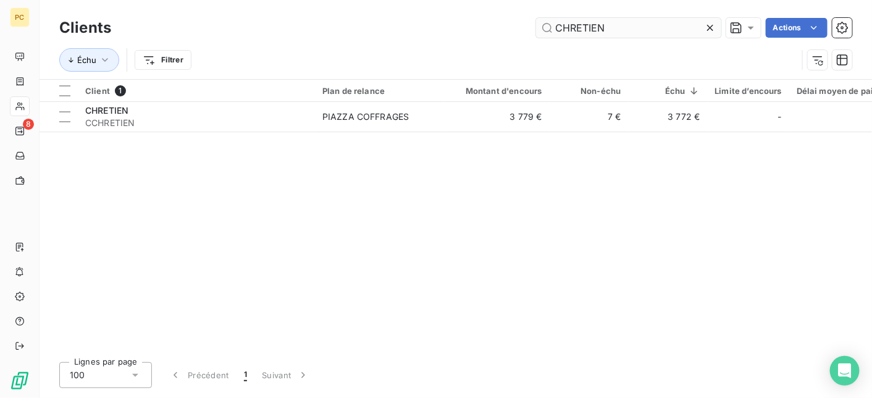
type input "CHRETIEN"
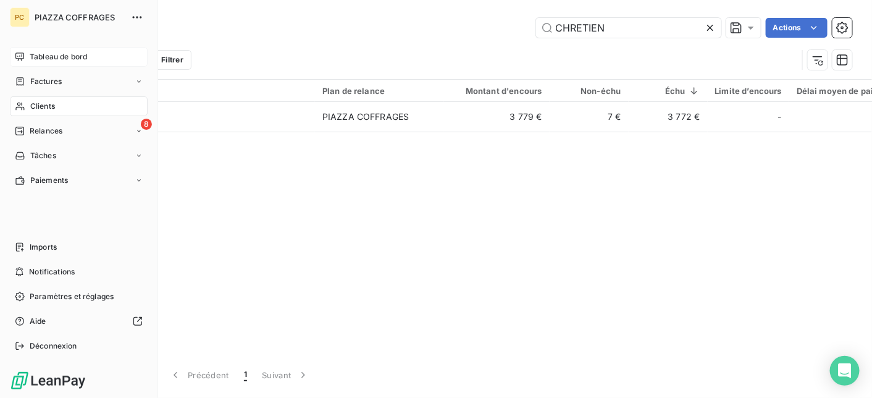
click at [52, 56] on span "Tableau de bord" at bounding box center [58, 56] width 57 height 11
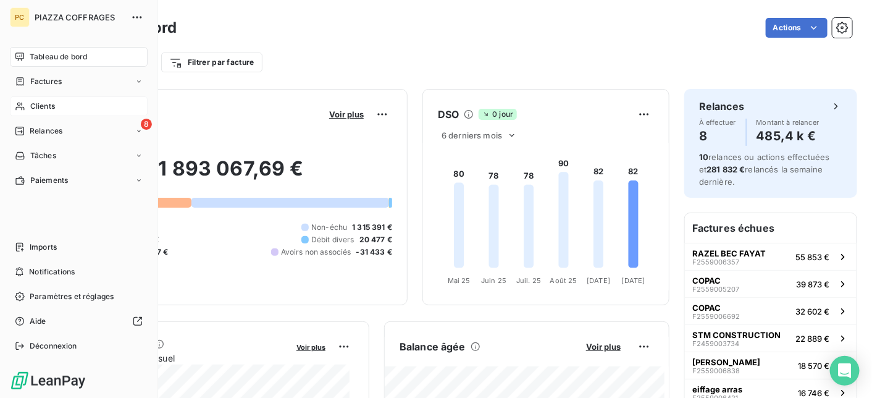
click at [41, 111] on span "Clients" at bounding box center [42, 106] width 25 height 11
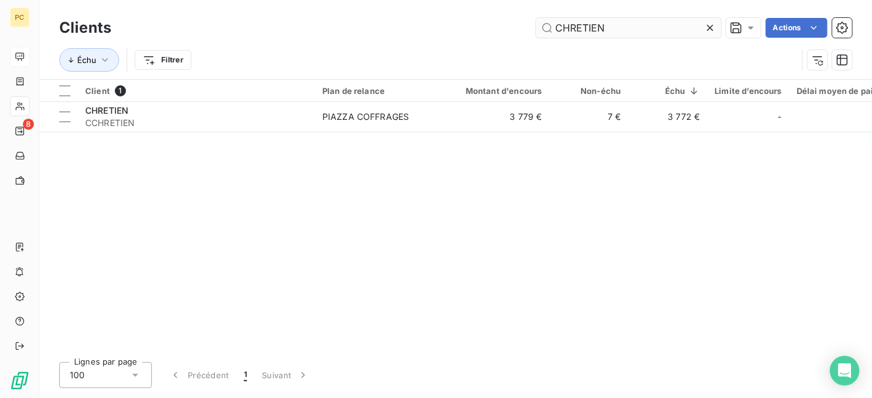
drag, startPoint x: 626, startPoint y: 29, endPoint x: 545, endPoint y: 31, distance: 80.3
click at [545, 31] on input "CHRETIEN" at bounding box center [628, 28] width 185 height 20
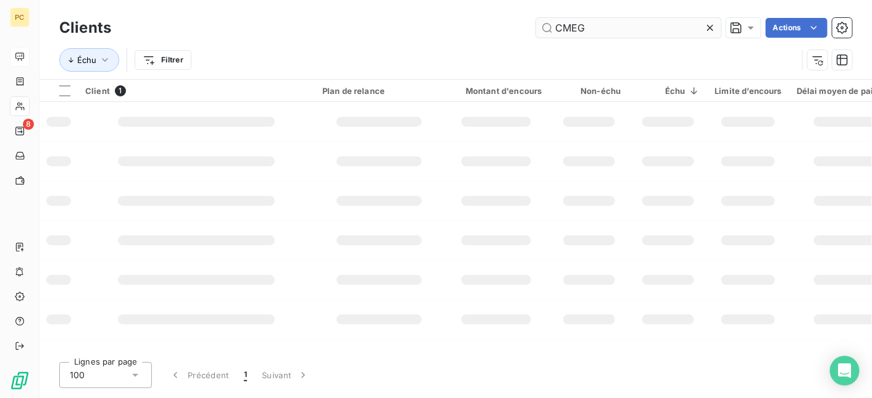
type input "CMEG"
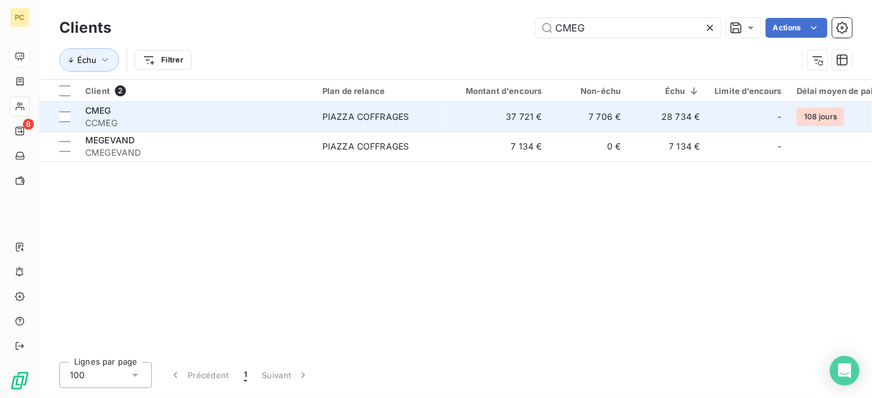
click at [570, 124] on td "7 706 €" at bounding box center [589, 117] width 79 height 30
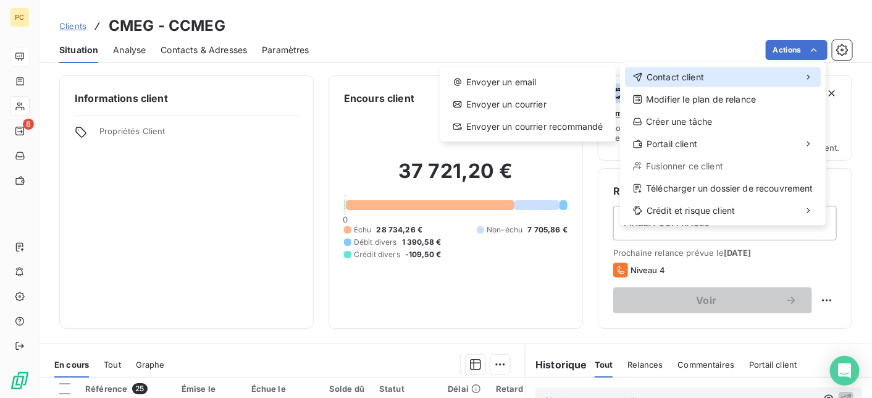
click at [691, 80] on span "Contact client" at bounding box center [675, 77] width 57 height 12
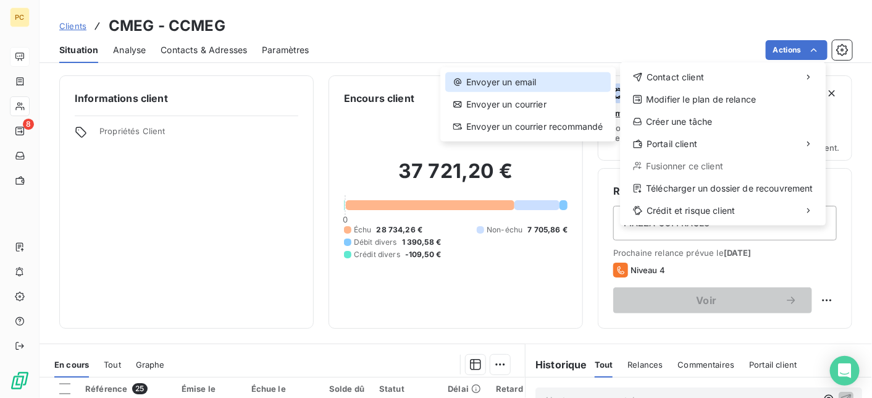
click at [533, 80] on div "Envoyer un email" at bounding box center [528, 82] width 166 height 20
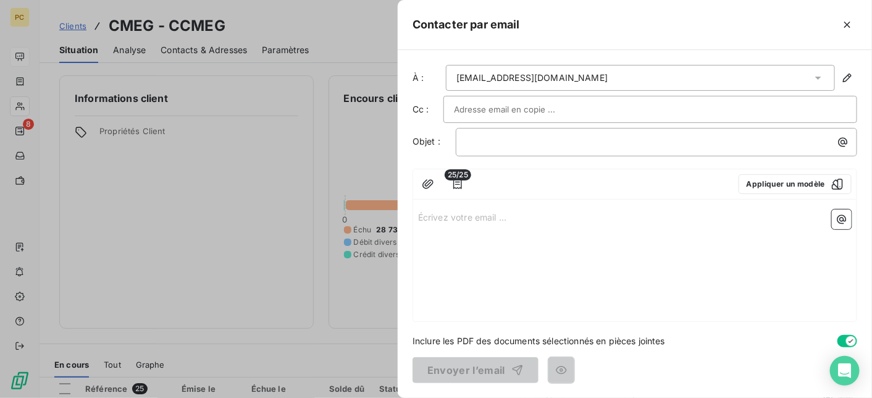
click at [478, 109] on input "text" at bounding box center [520, 109] width 133 height 19
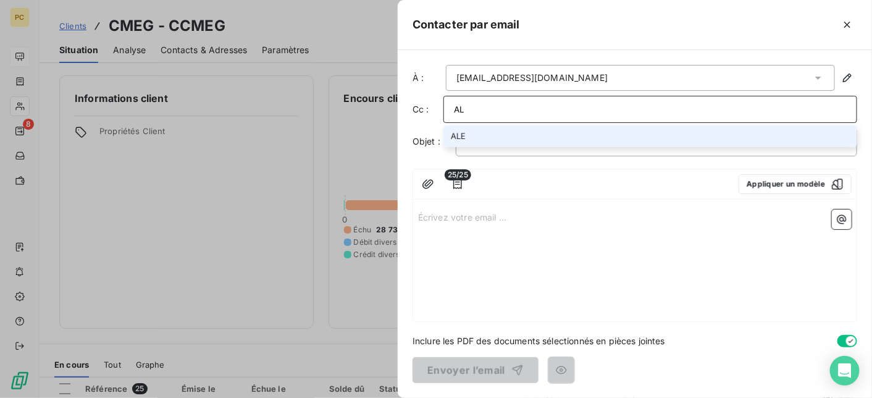
type input "A"
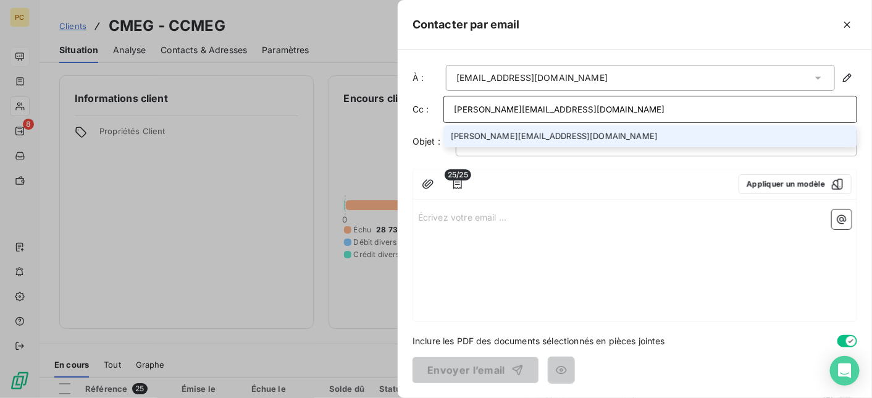
type input "[PERSON_NAME][EMAIL_ADDRESS][DOMAIN_NAME]"
click at [542, 129] on li "[PERSON_NAME][EMAIL_ADDRESS][DOMAIN_NAME]" at bounding box center [651, 136] width 414 height 22
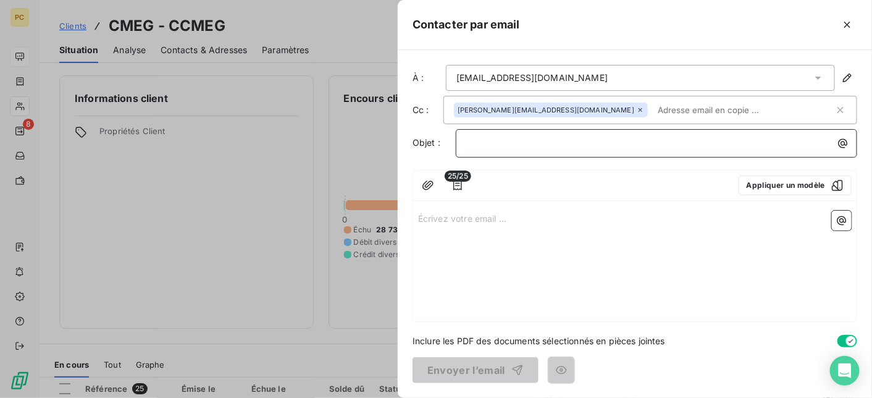
click at [512, 147] on p "﻿" at bounding box center [659, 143] width 387 height 14
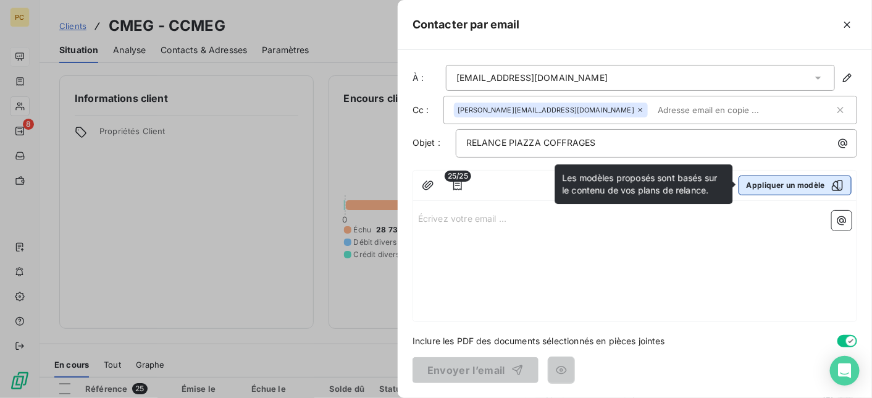
click at [776, 183] on button "Appliquer un modèle" at bounding box center [795, 185] width 113 height 20
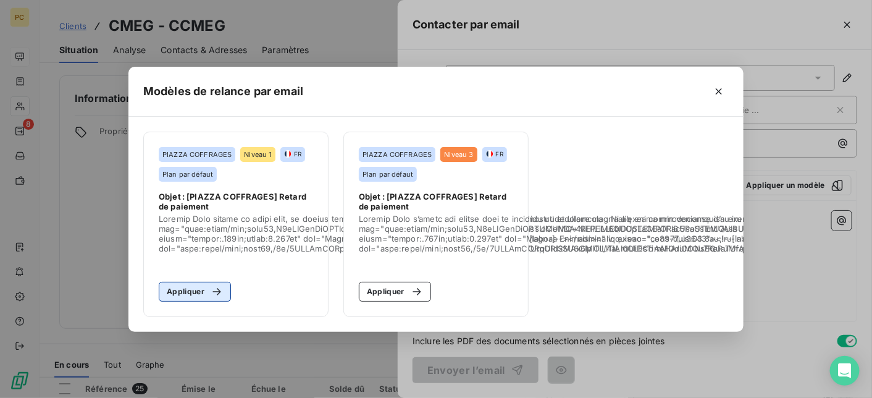
click at [201, 288] on button "Appliquer" at bounding box center [195, 292] width 72 height 20
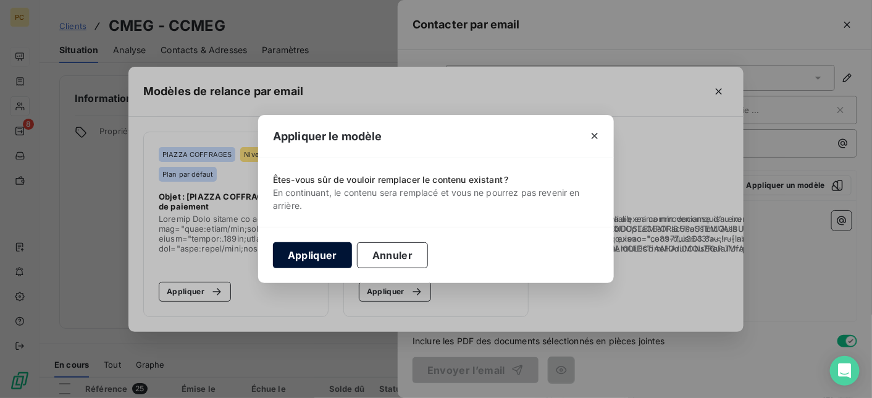
click at [322, 261] on button "Appliquer" at bounding box center [312, 255] width 79 height 26
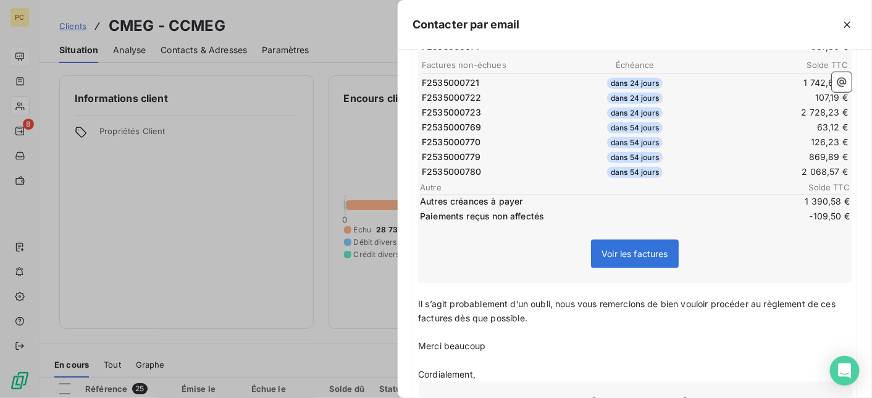
scroll to position [618, 0]
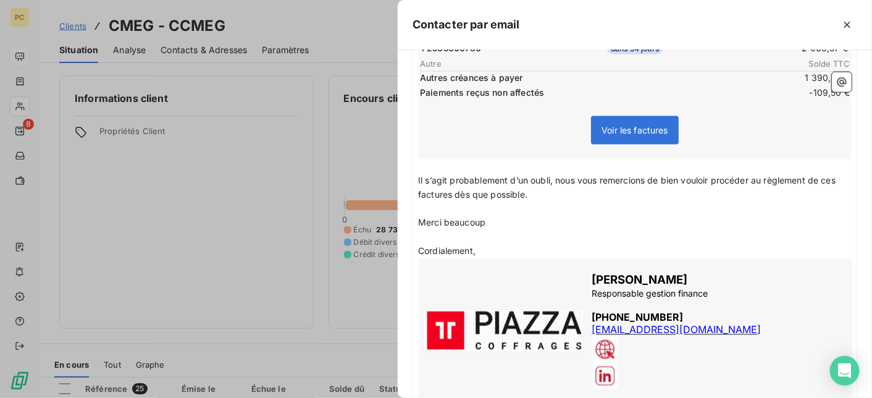
click at [625, 125] on span "Voir les factures" at bounding box center [635, 130] width 67 height 11
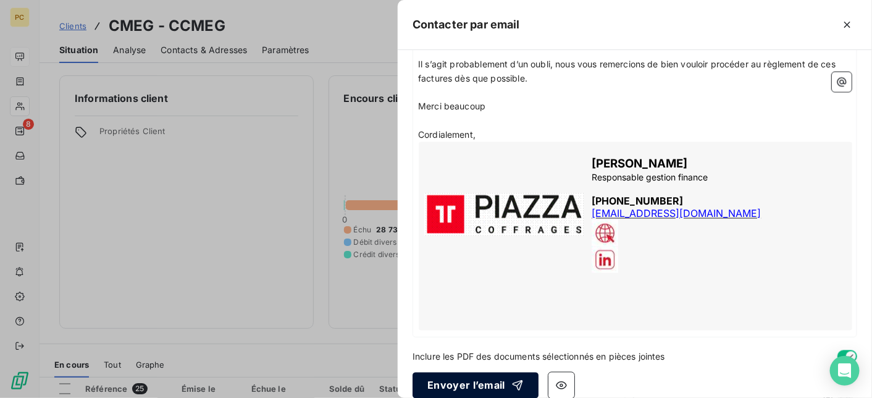
click at [494, 374] on button "Envoyer l’email" at bounding box center [476, 386] width 126 height 26
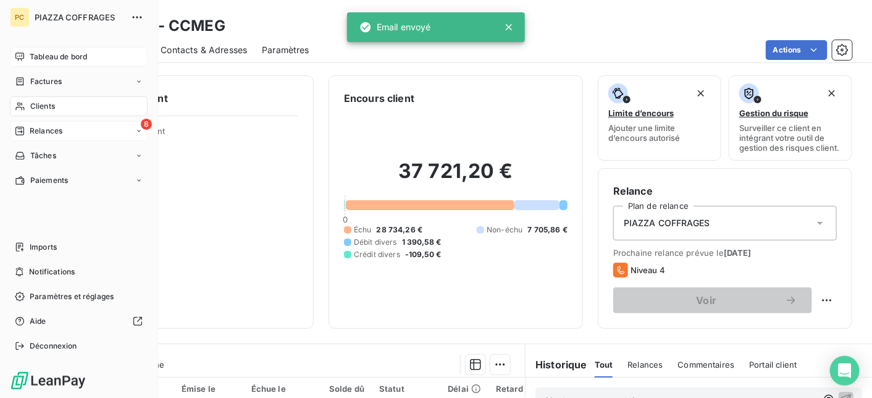
click at [44, 134] on span "Relances" at bounding box center [46, 130] width 33 height 11
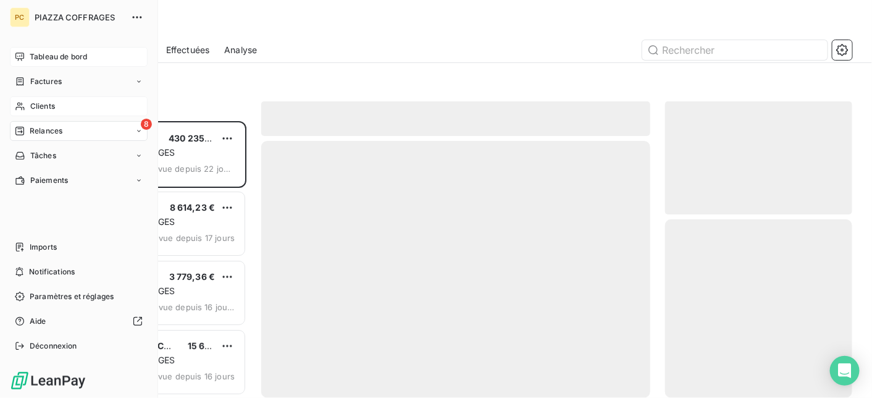
scroll to position [267, 178]
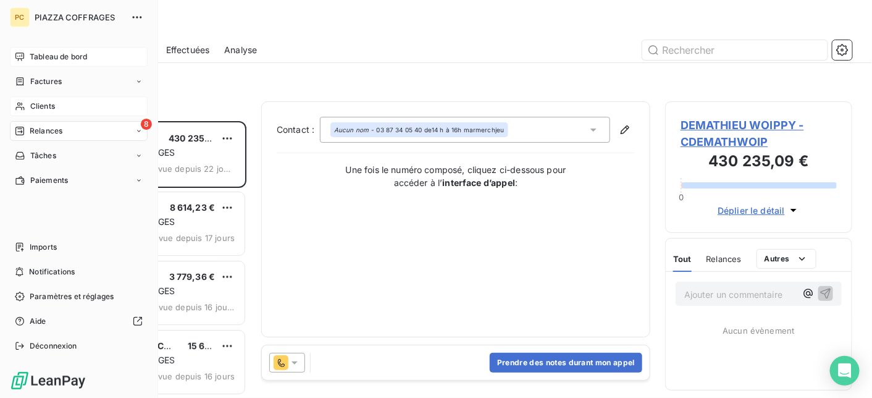
click at [36, 58] on span "Tableau de bord" at bounding box center [58, 56] width 57 height 11
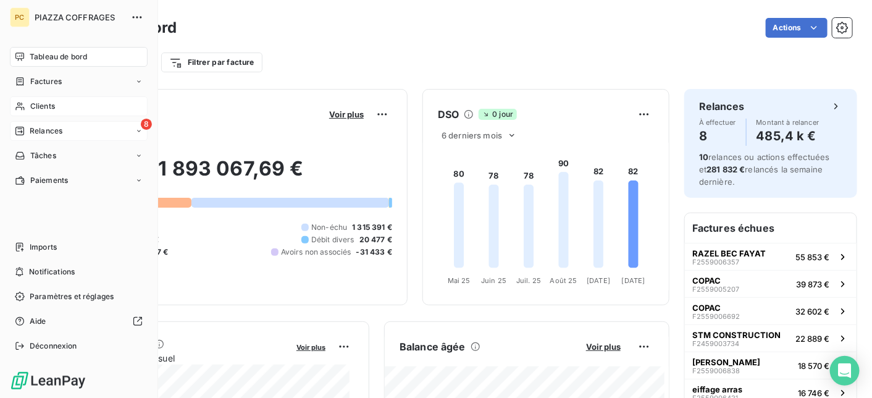
click at [41, 107] on span "Clients" at bounding box center [42, 106] width 25 height 11
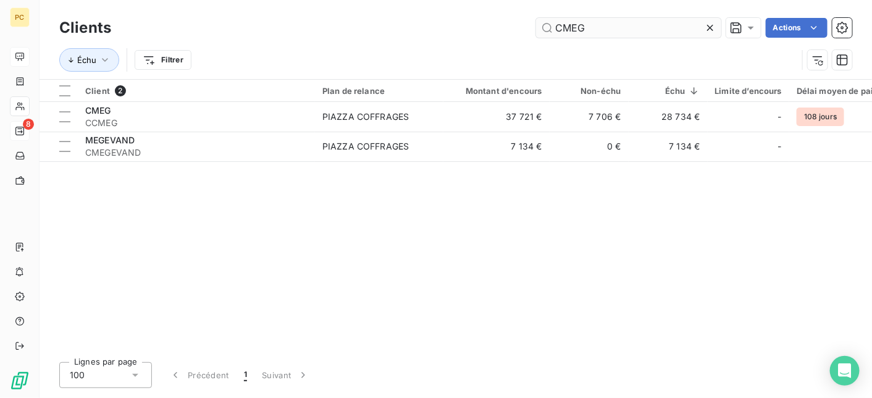
drag, startPoint x: 592, startPoint y: 29, endPoint x: 547, endPoint y: 30, distance: 44.5
click at [547, 30] on input "CMEG" at bounding box center [628, 28] width 185 height 20
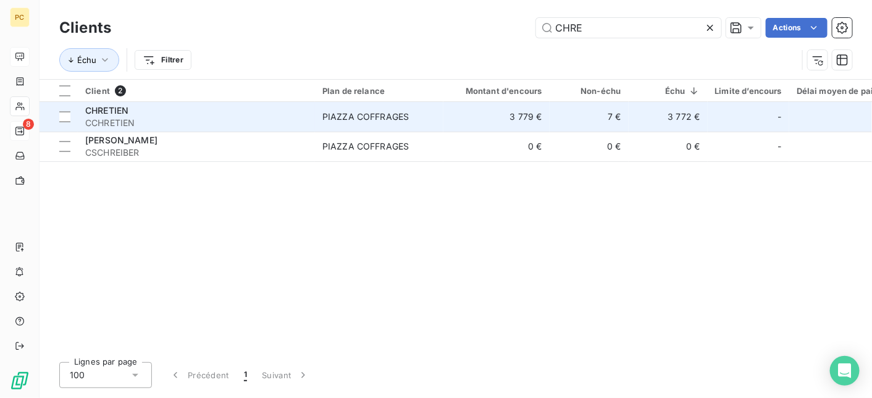
type input "CHRE"
click at [427, 126] on td "PIAZZA COFFRAGES" at bounding box center [379, 117] width 128 height 30
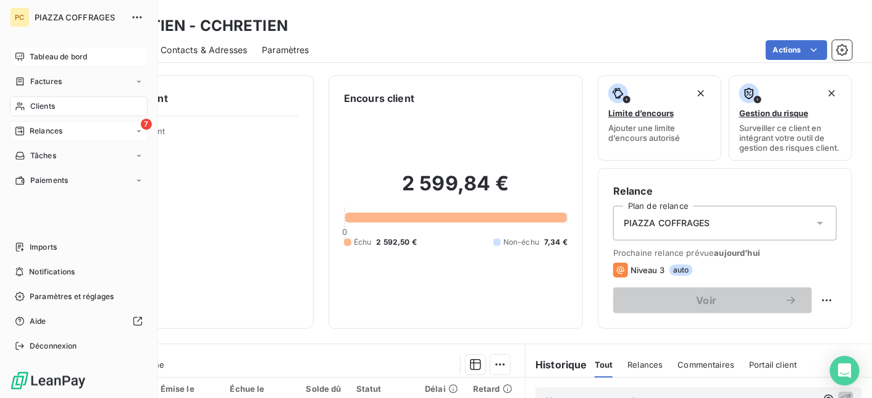
click at [64, 132] on div "7 Relances" at bounding box center [79, 131] width 138 height 20
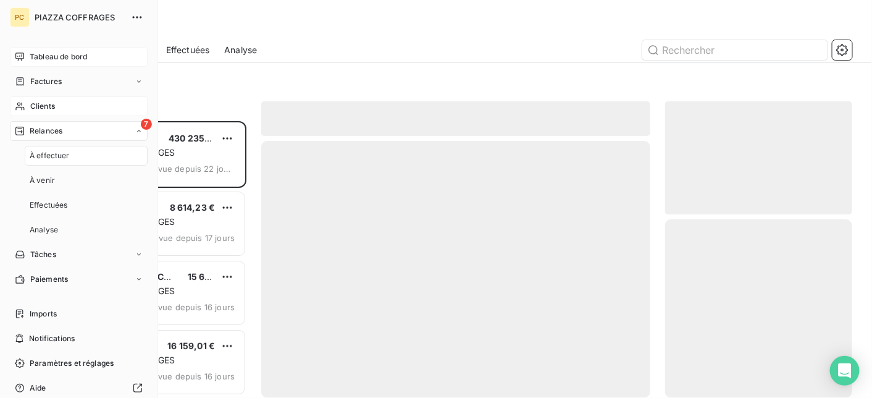
scroll to position [267, 178]
